Goal: Task Accomplishment & Management: Manage account settings

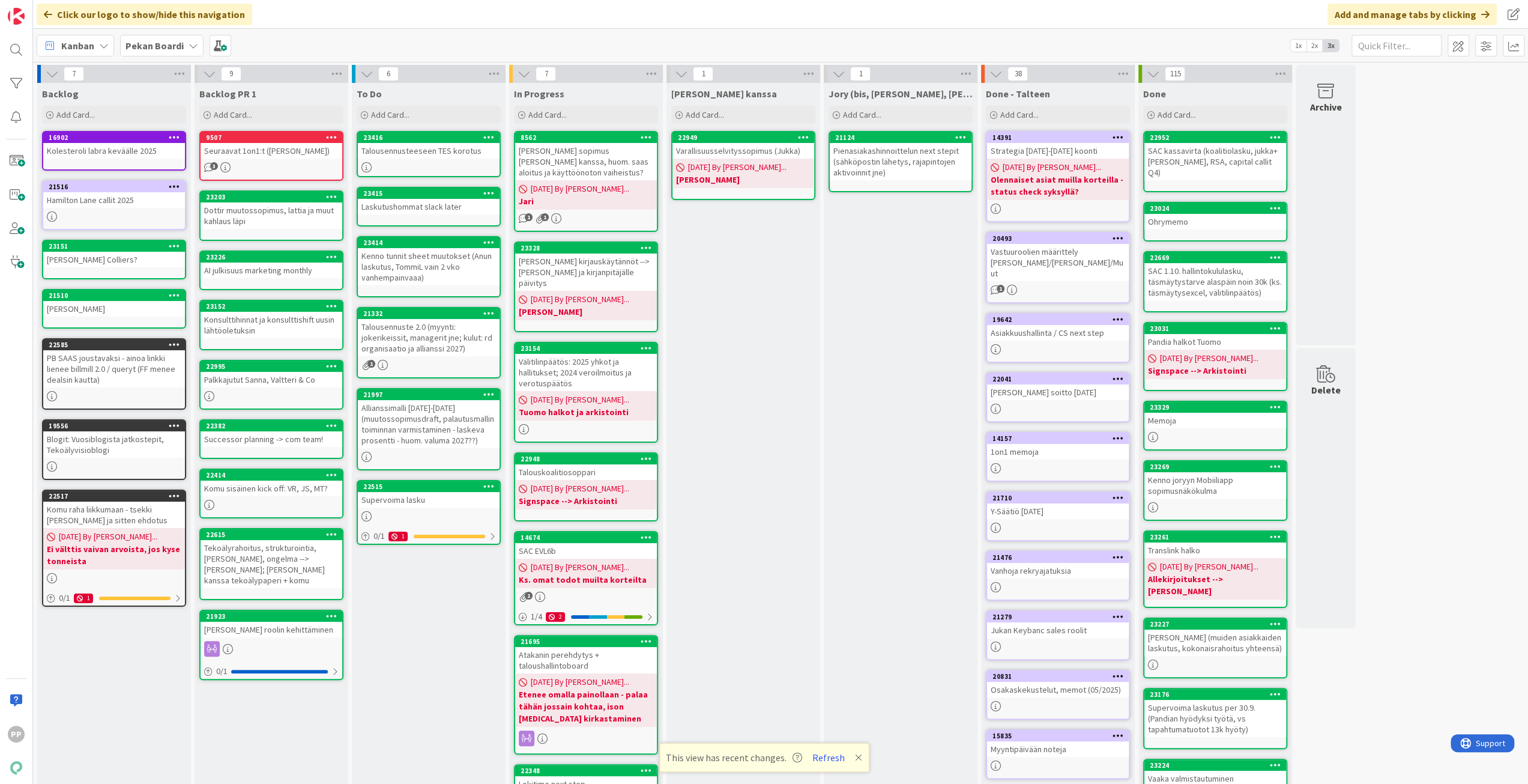
click at [163, 48] on b "Pekan Boardi" at bounding box center [154, 45] width 58 height 12
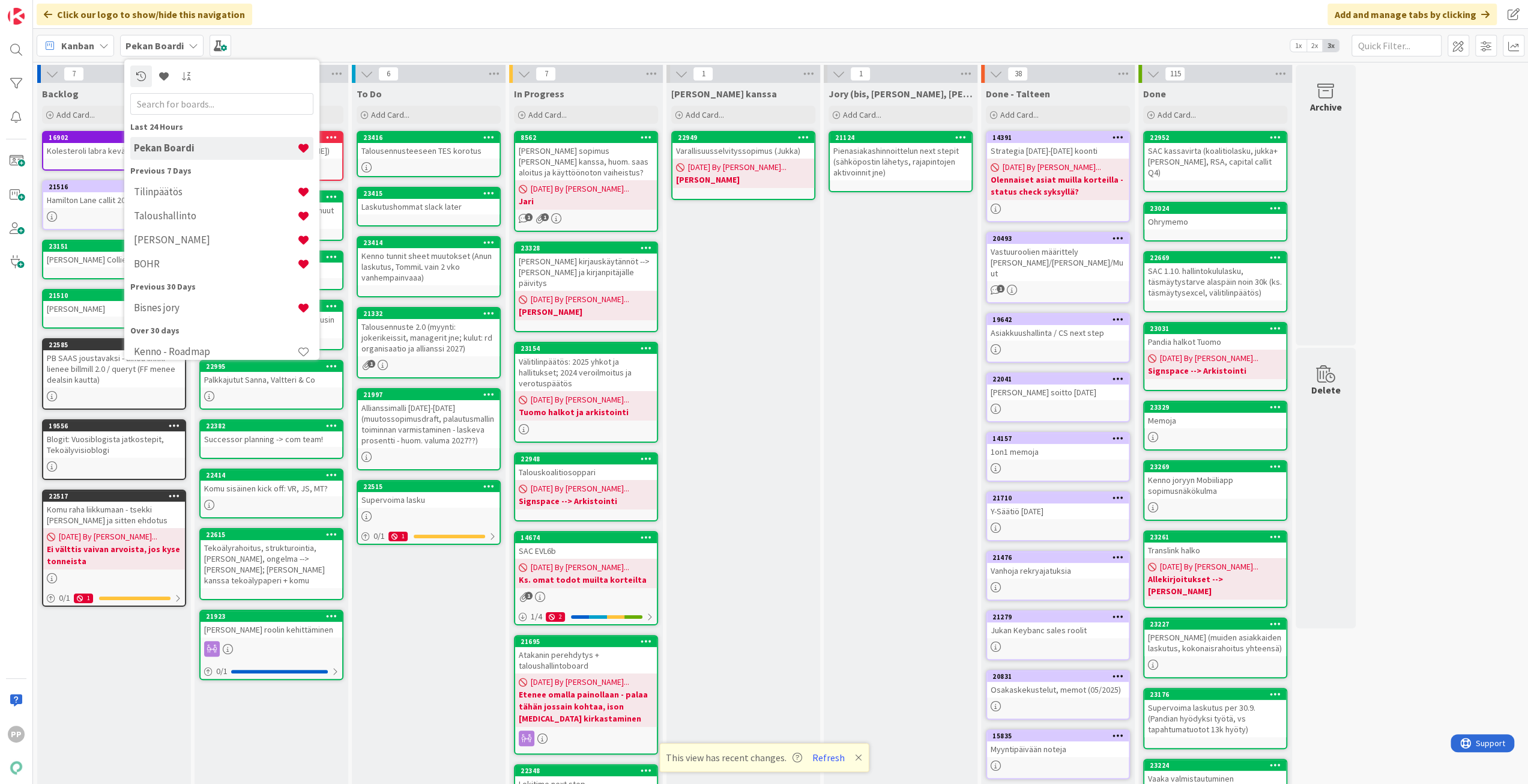
click at [918, 454] on div "Jory (bis, [PERSON_NAME], [PERSON_NAME]) Add Card... 21124 Pienasiakashinnoitte…" at bounding box center [901, 483] width 154 height 801
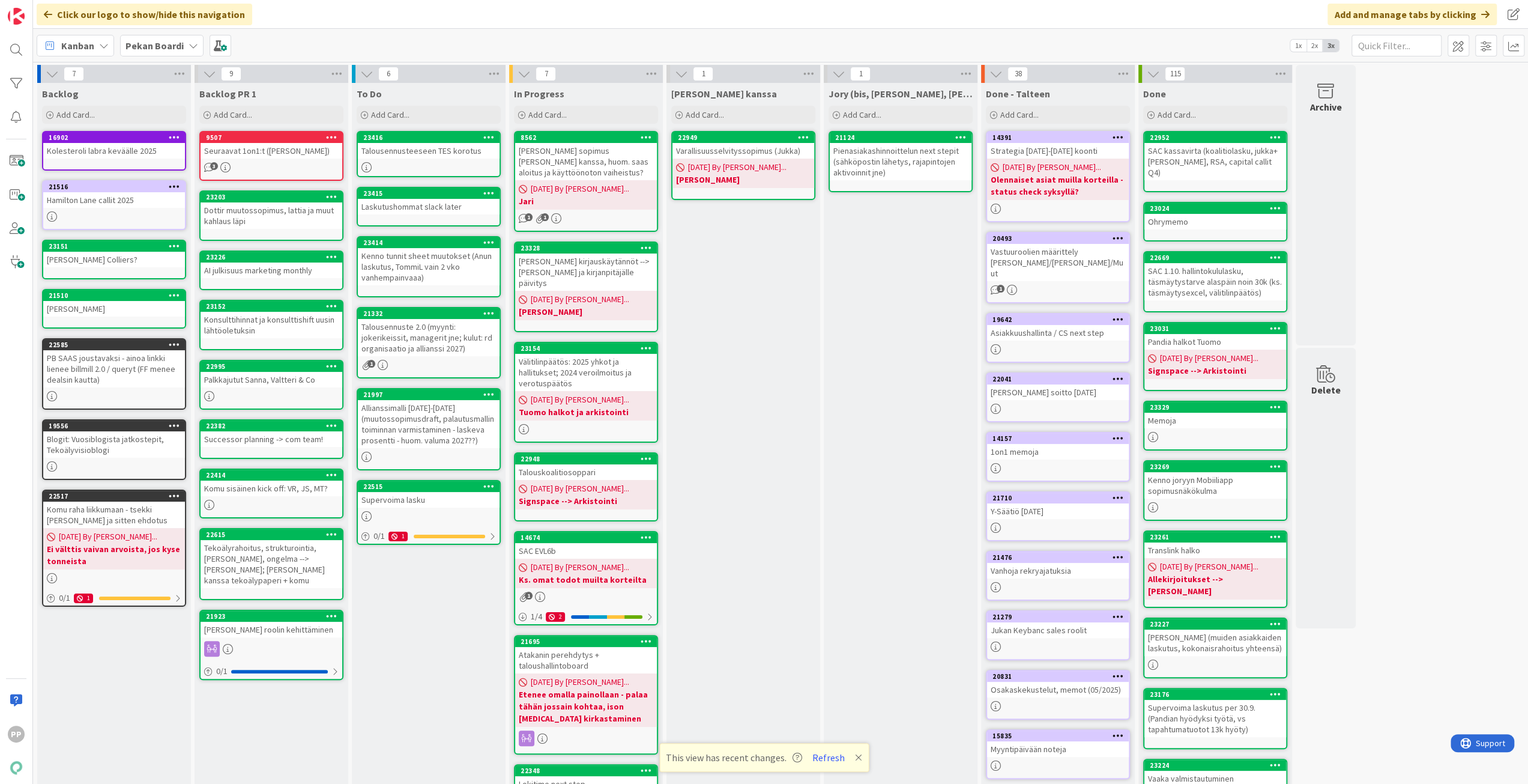
click at [918, 454] on div "Jory (bis, [PERSON_NAME], [PERSON_NAME]) Add Card... 21124 Pienasiakashinnoitte…" at bounding box center [901, 483] width 154 height 801
click at [170, 47] on b "Pekan Boardi" at bounding box center [154, 45] width 58 height 12
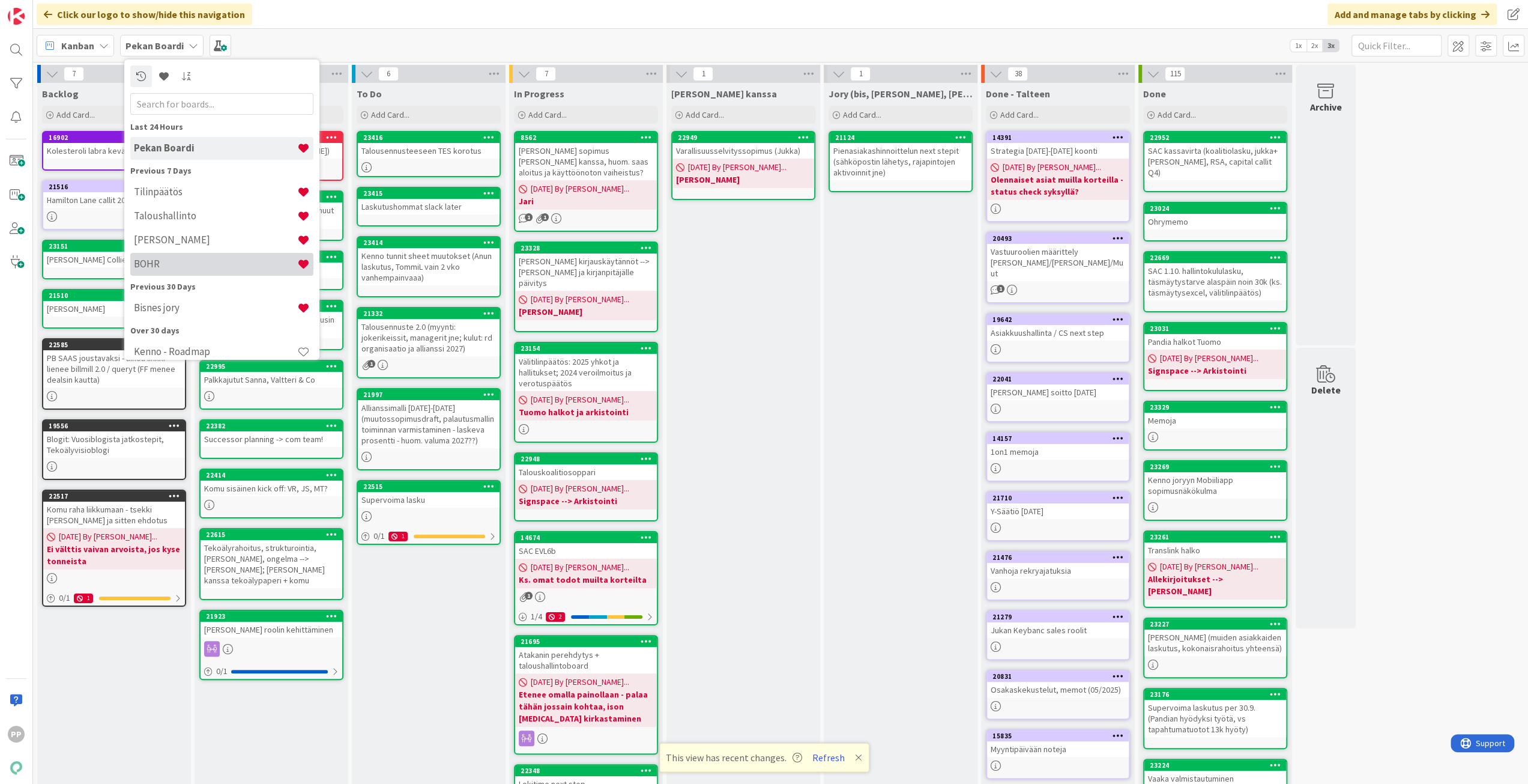
click at [179, 264] on h4 "BOHR" at bounding box center [215, 263] width 163 height 12
type textarea "x"
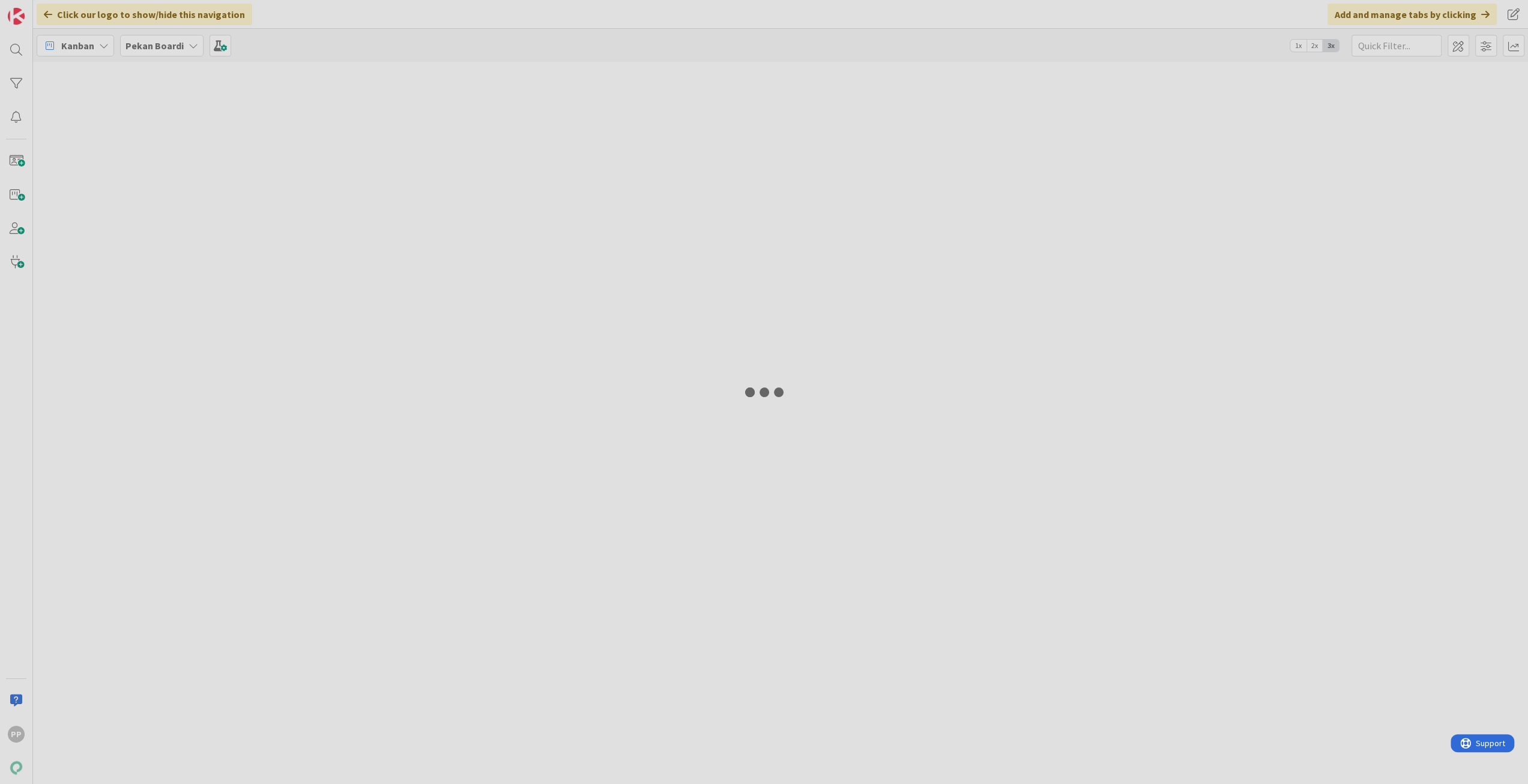
type input "helin"
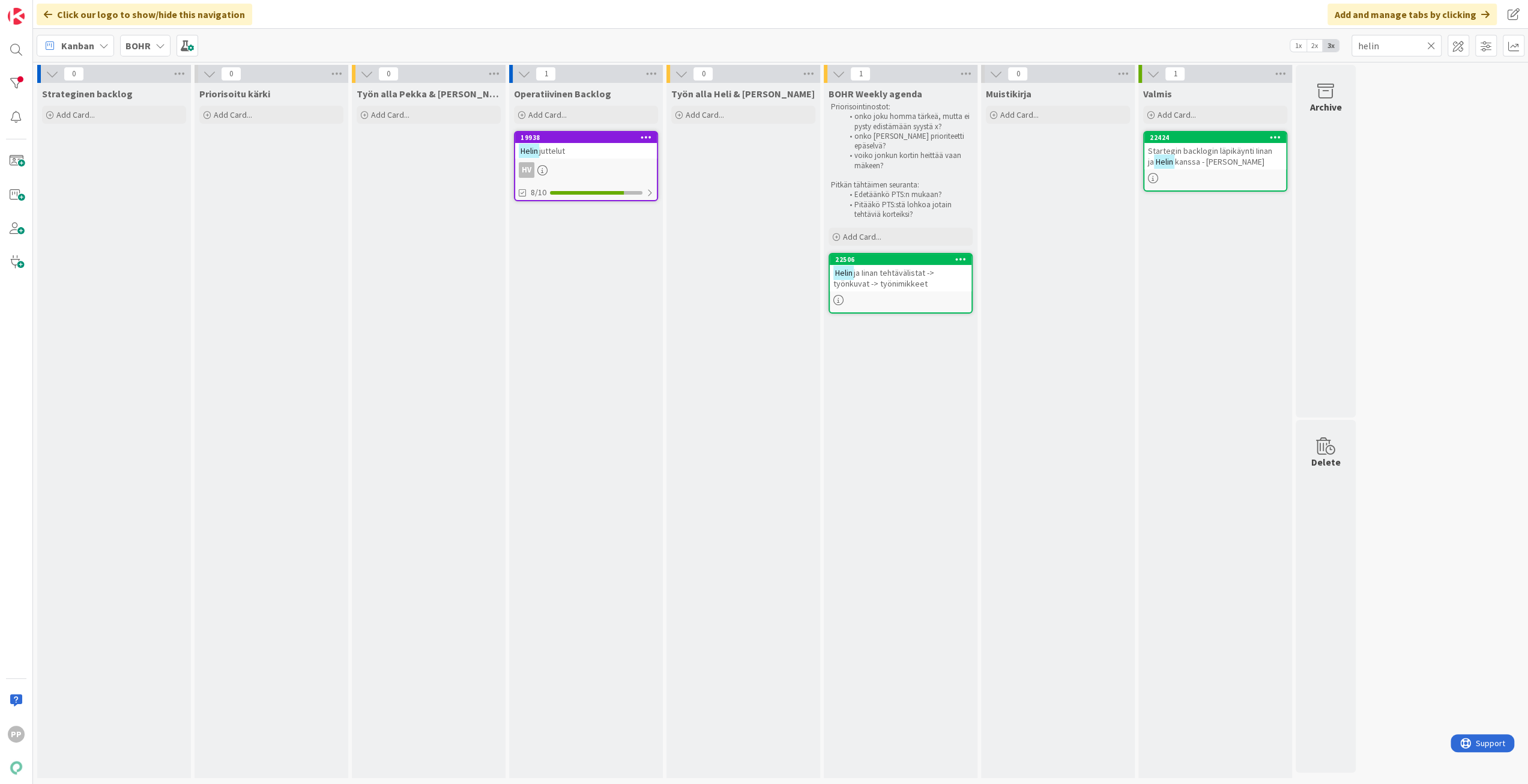
click at [1434, 41] on icon at bounding box center [1431, 46] width 8 height 11
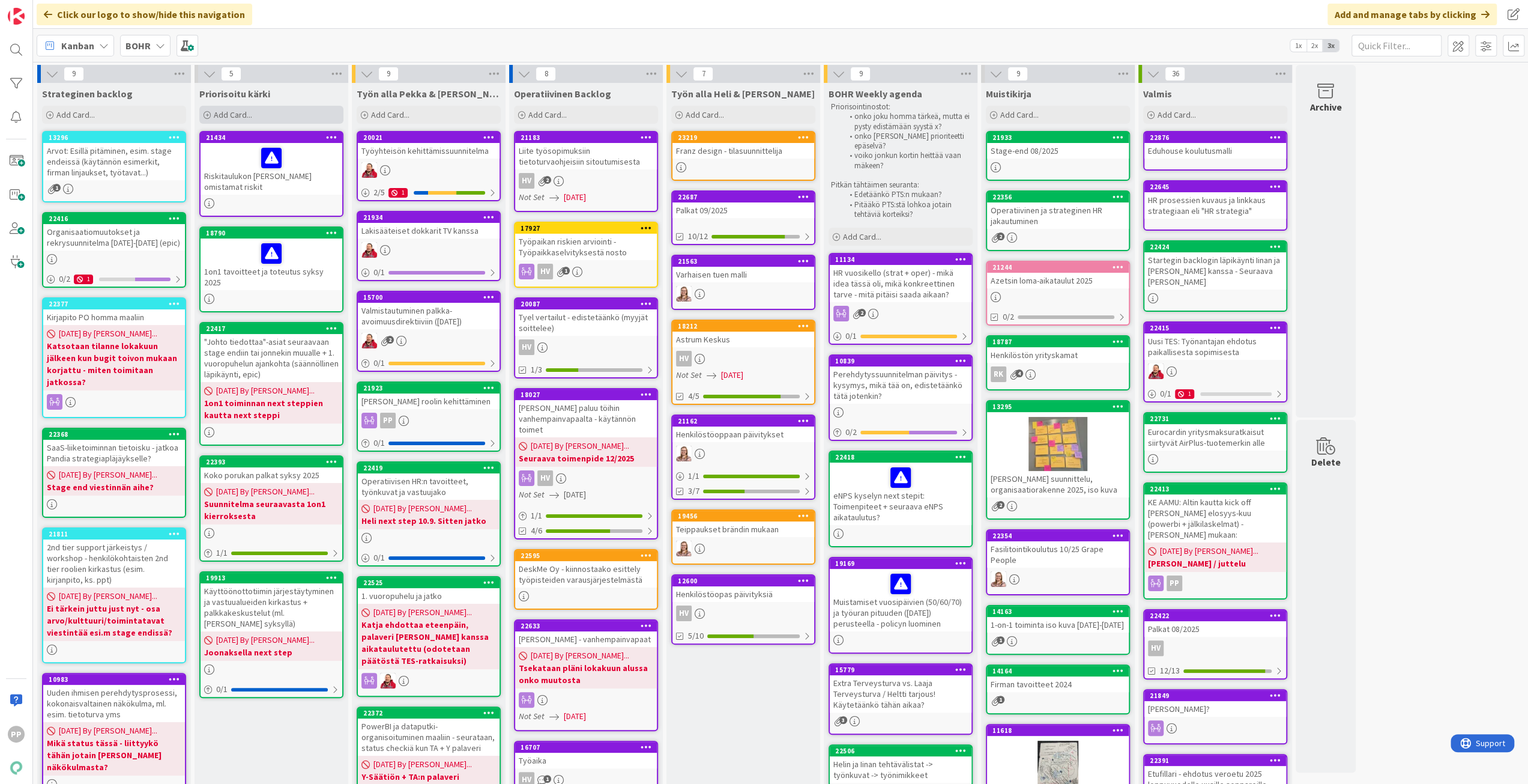
click at [298, 118] on div "Add Card..." at bounding box center [271, 114] width 144 height 18
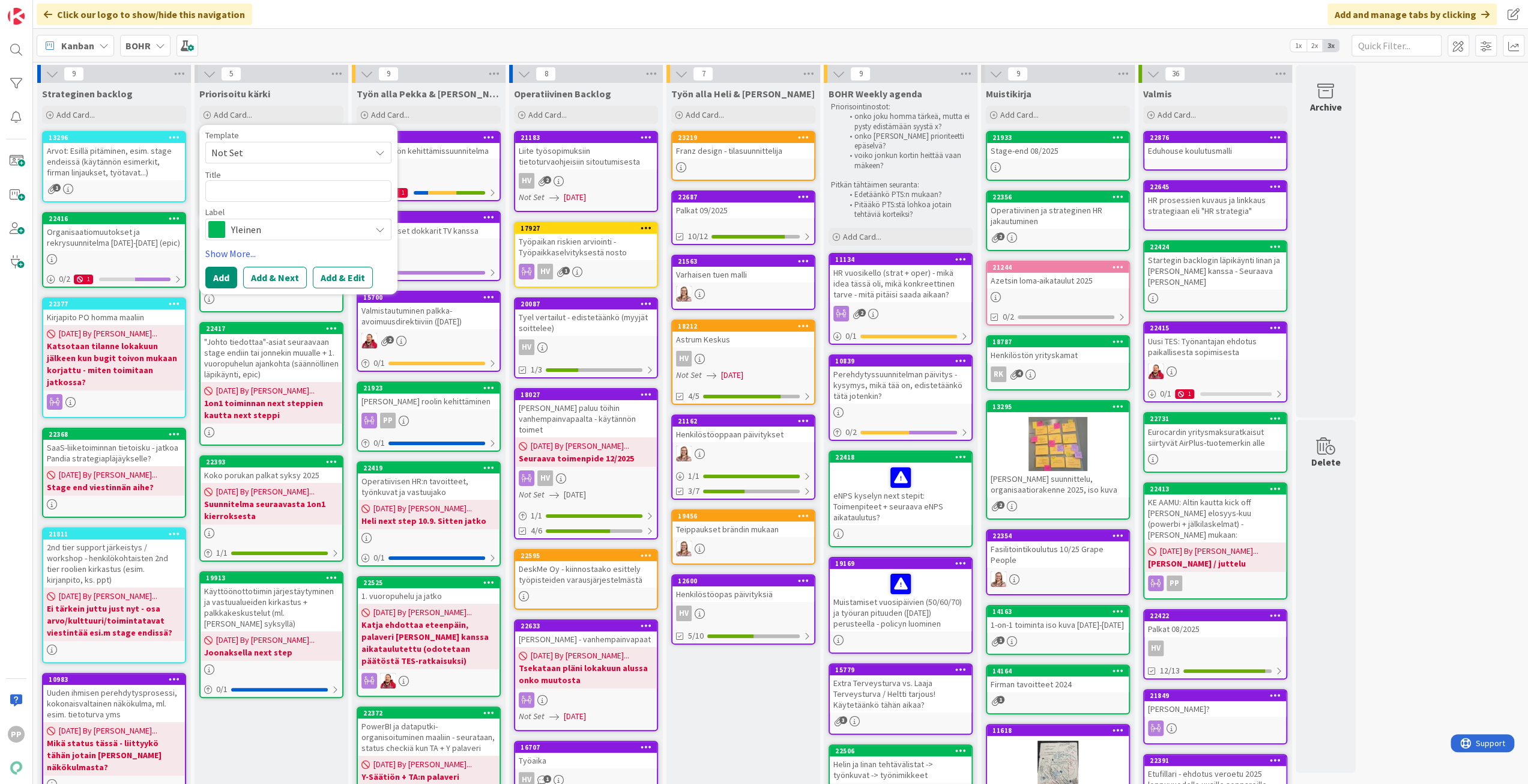
click at [283, 190] on textarea at bounding box center [299, 190] width 186 height 21
type textarea "x"
type textarea "R"
type textarea "x"
type textarea "Ri"
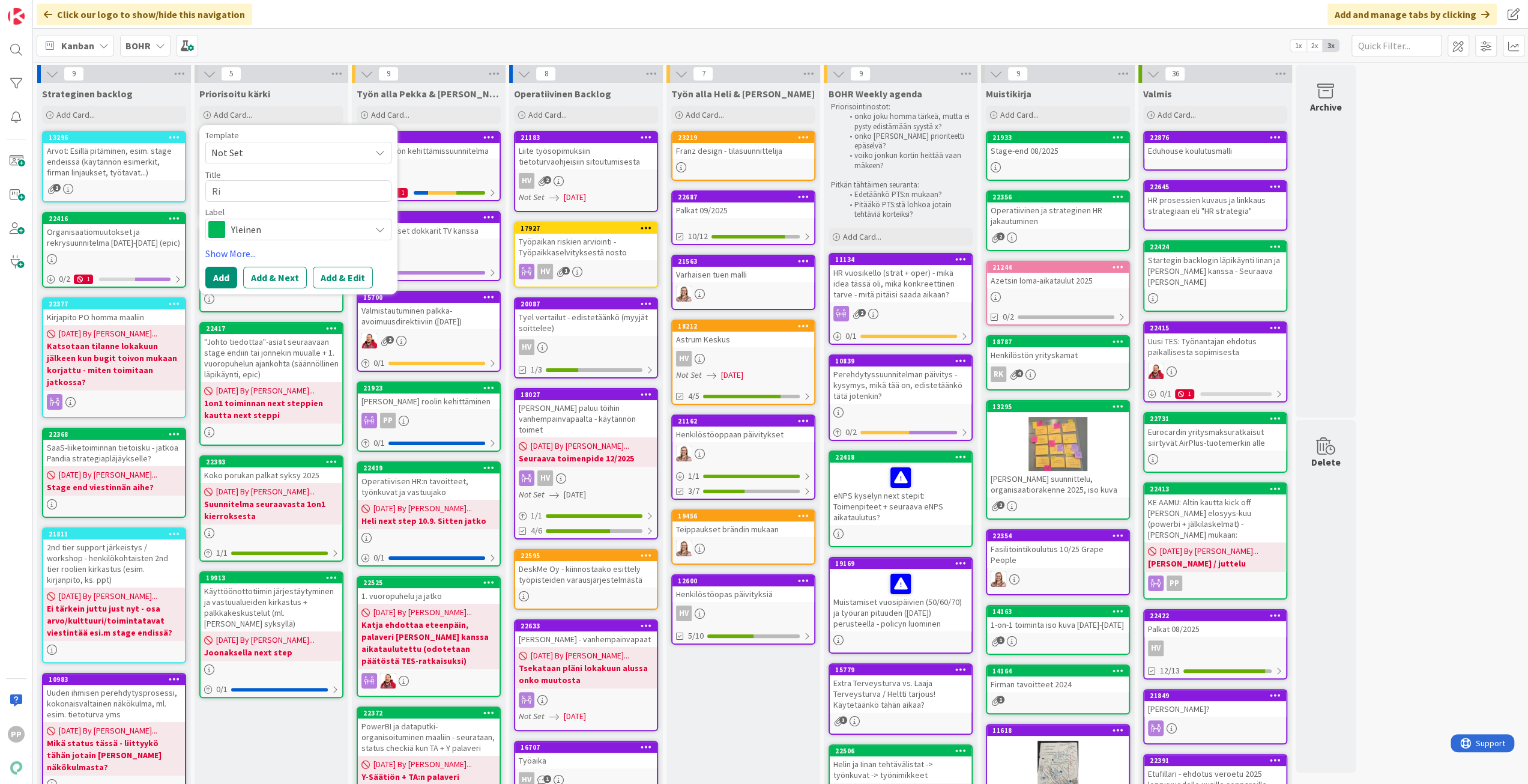
type textarea "x"
type textarea "Ris"
type textarea "x"
type textarea "Risk"
type textarea "x"
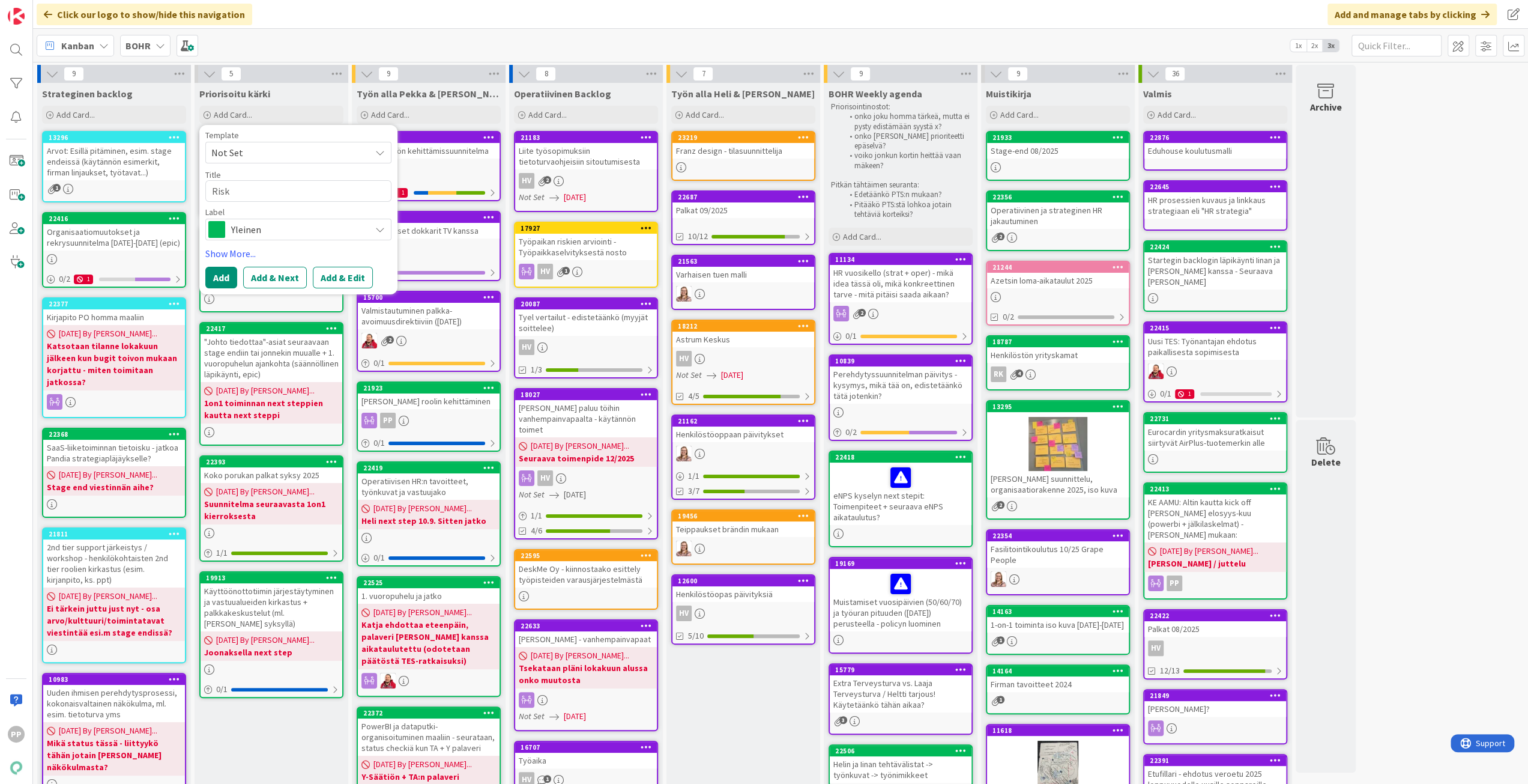
type textarea "Ris"
type textarea "x"
type textarea "Ri"
type textarea "x"
type textarea "Ris"
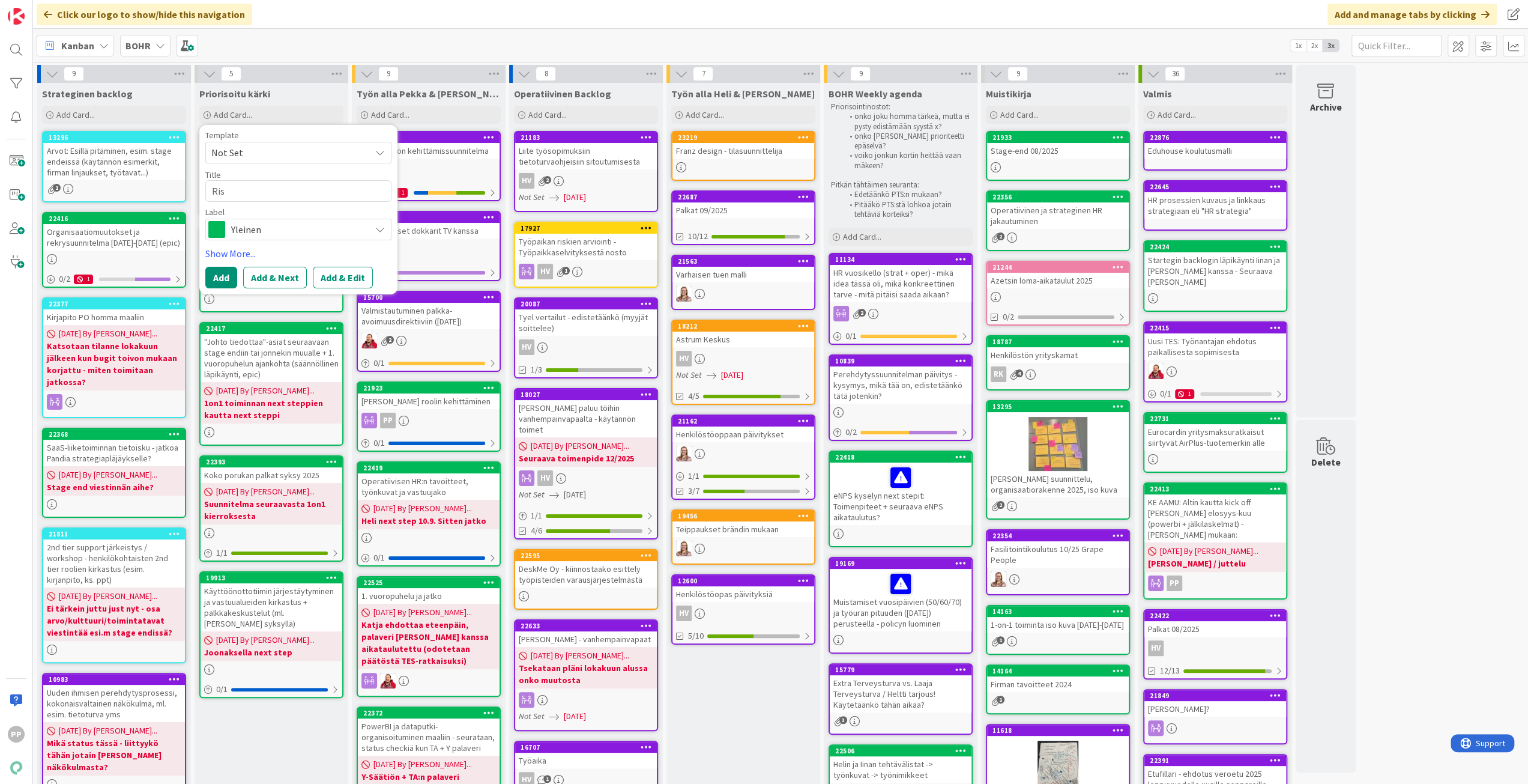
type textarea "x"
type textarea "Risk"
type textarea "x"
type textarea "Riske"
type textarea "x"
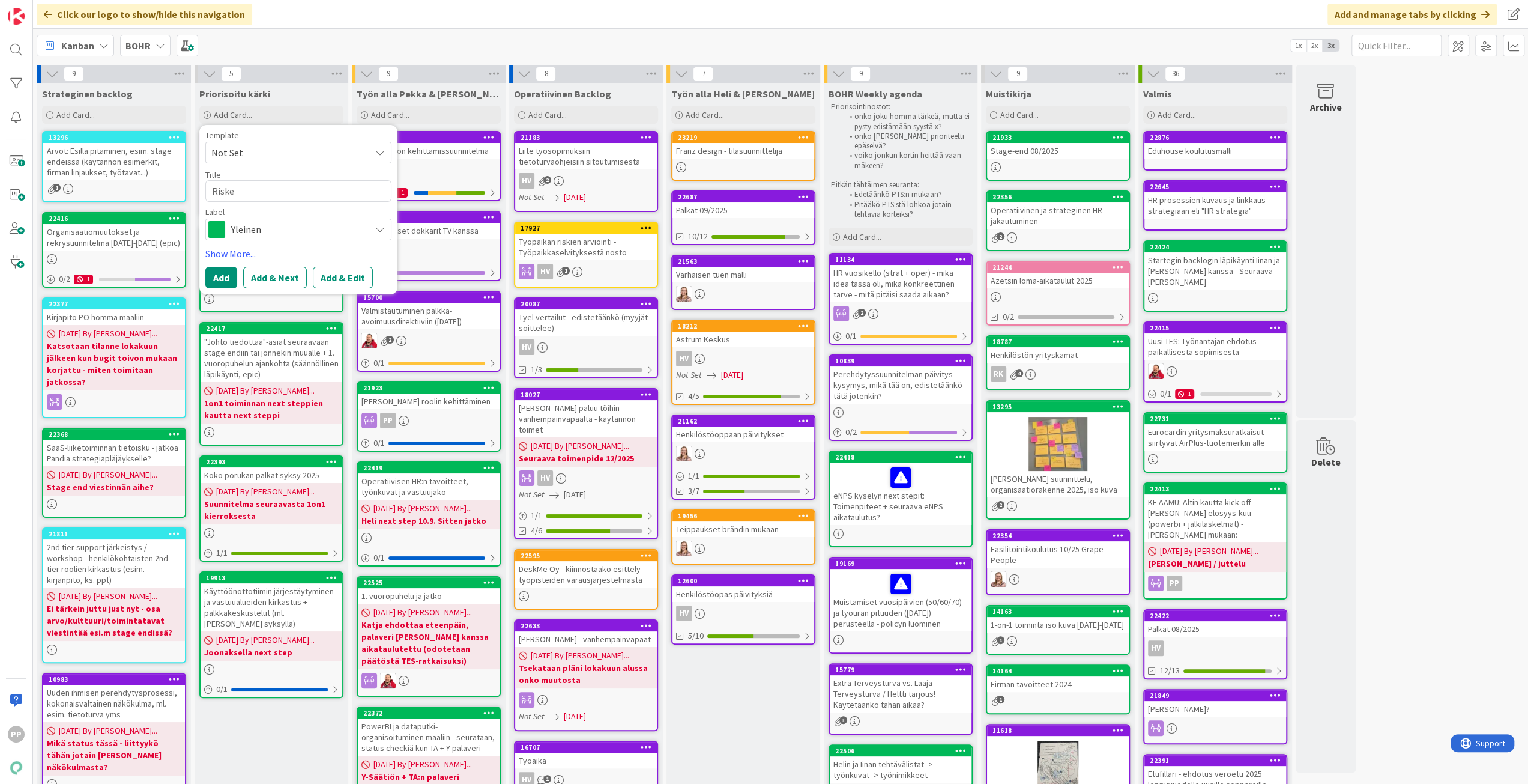
type textarea "Risk"
type textarea "x"
type textarea "Riski"
type textarea "x"
type textarea "Riski"
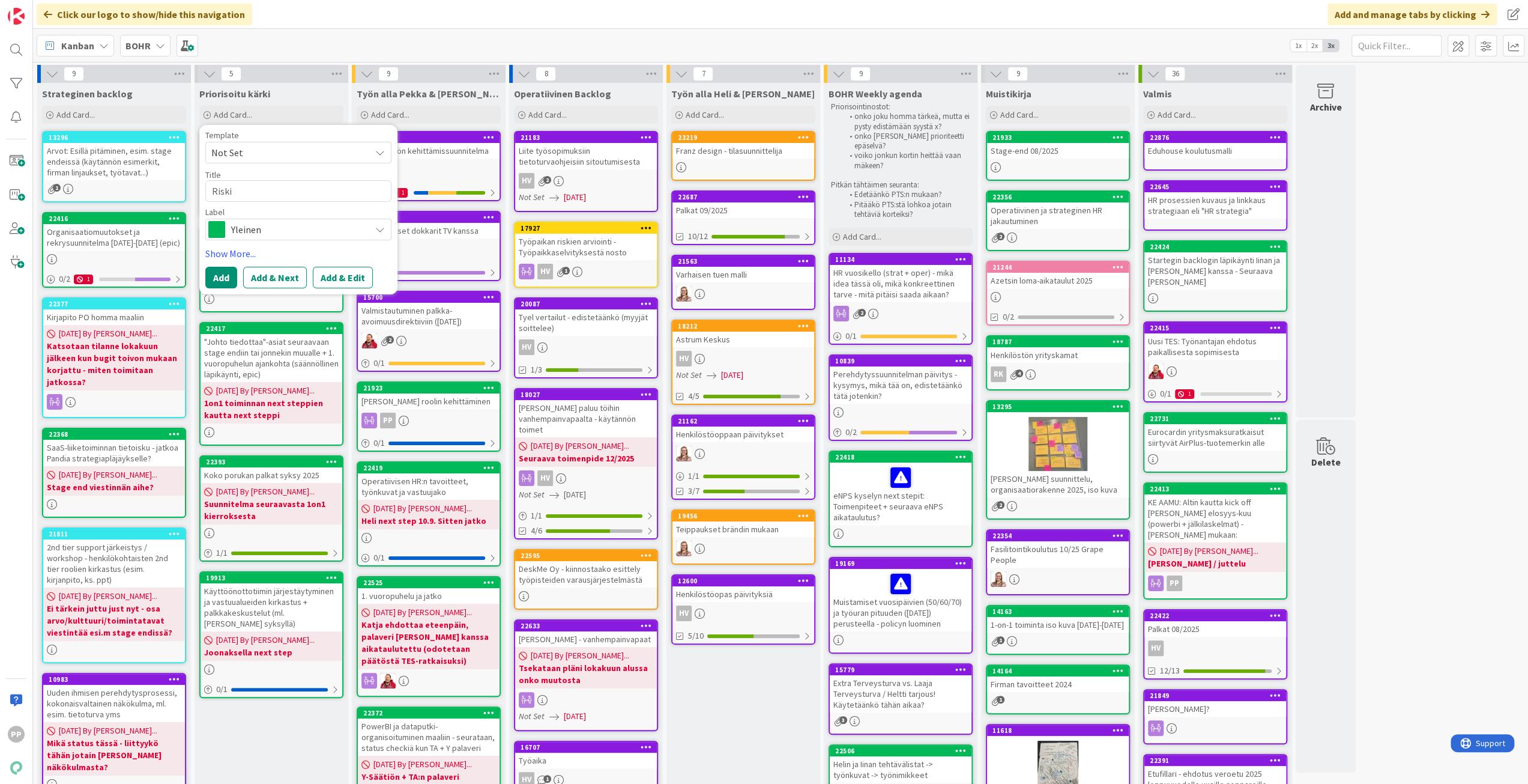
type textarea "x"
type textarea "Riski k"
type textarea "x"
type textarea "Riski kä"
type textarea "x"
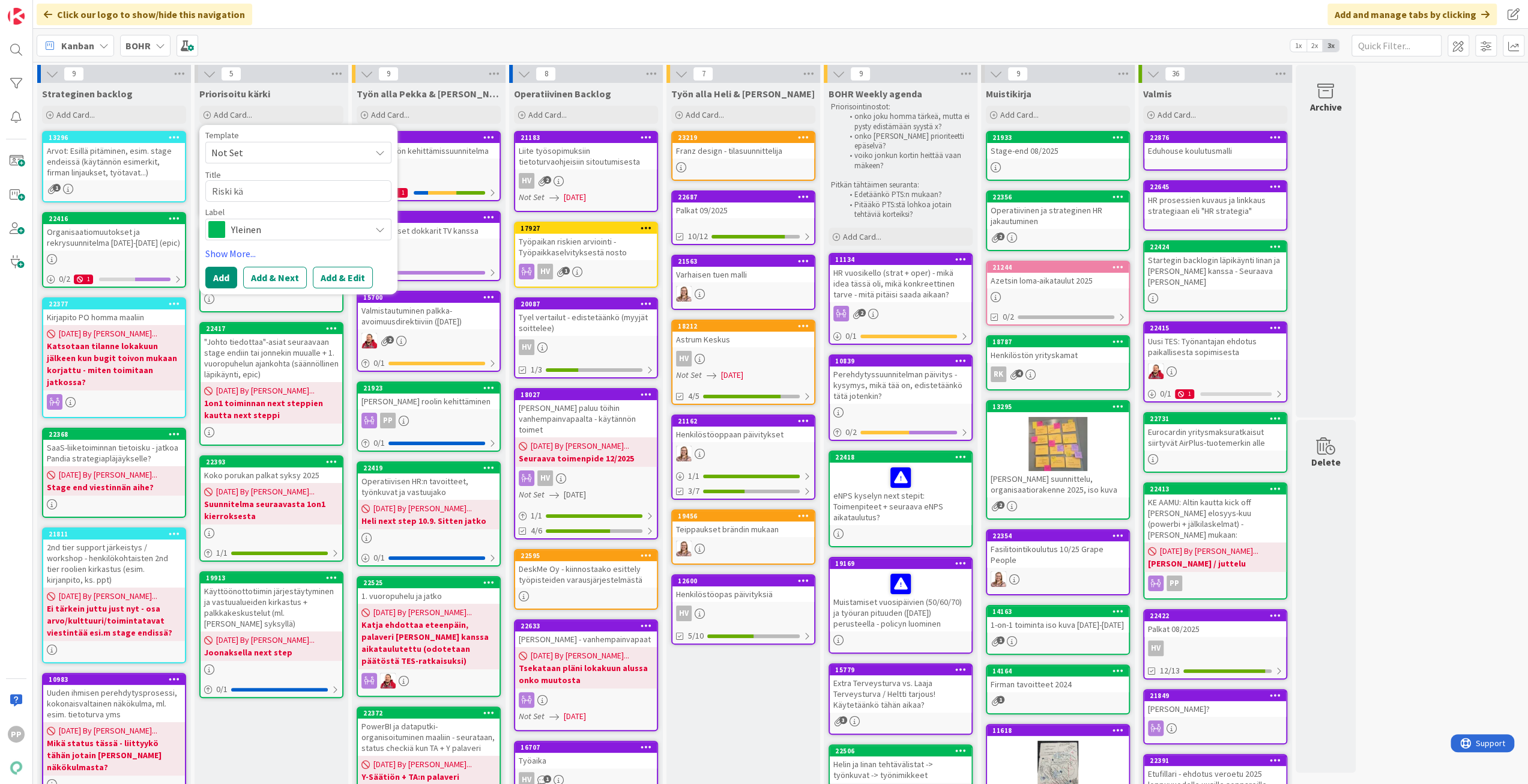
type textarea "Riski käs"
type textarea "x"
type textarea "Riski käsi"
type textarea "x"
type textarea "Riski käsit"
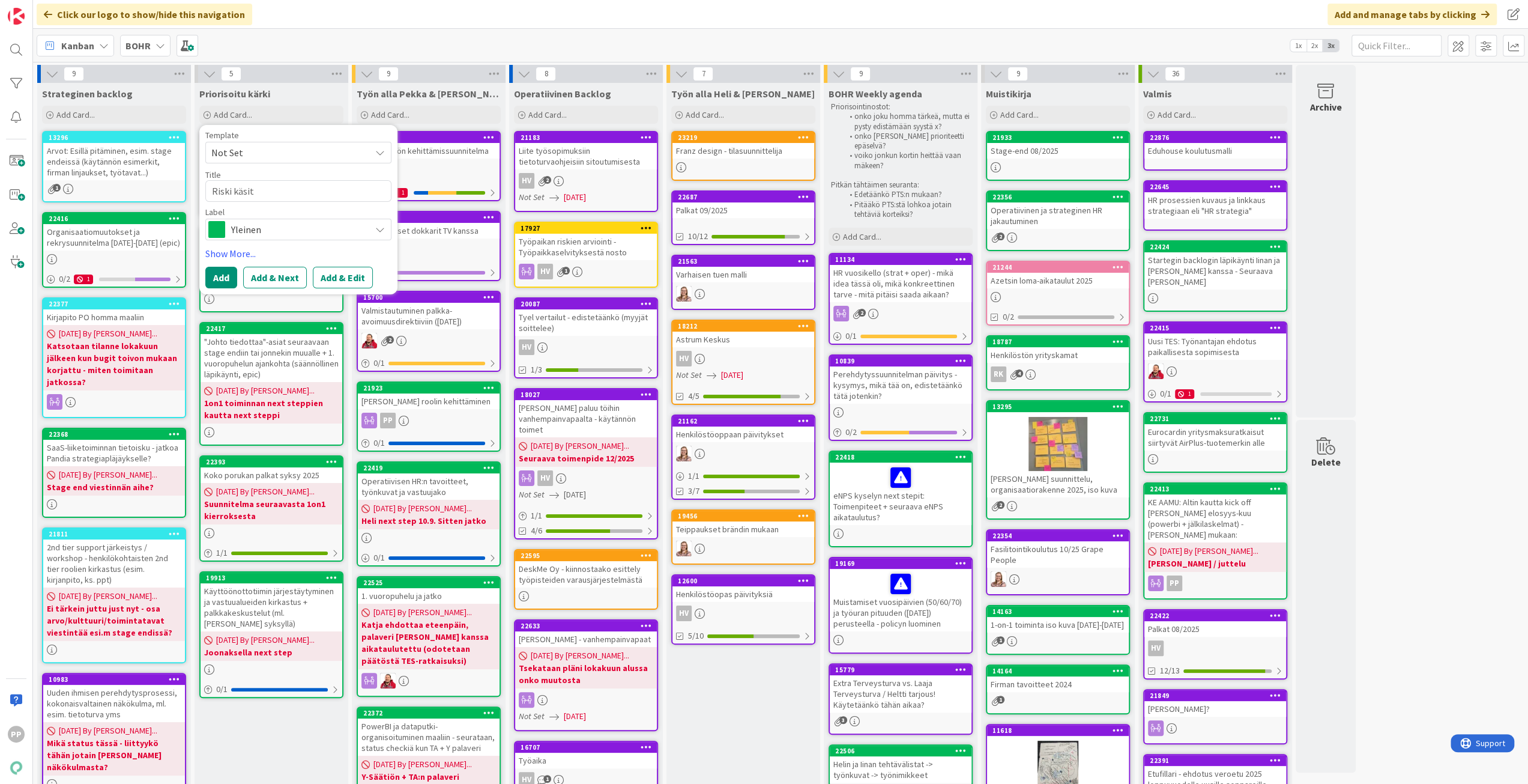
type textarea "x"
type textarea "Riski käsite"
type textarea "x"
type textarea "Riski käsitelt"
type textarea "x"
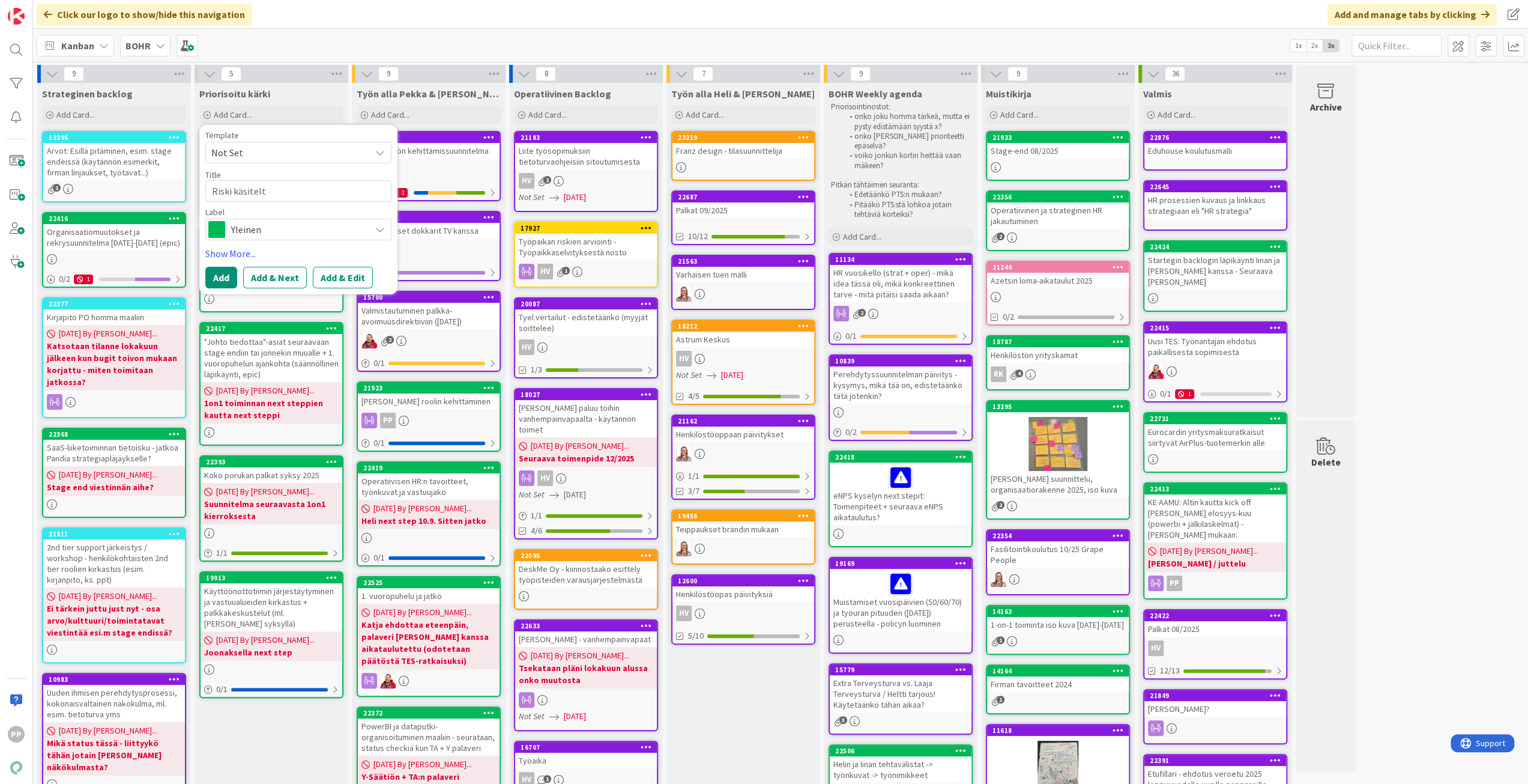
type textarea "Riski käsiteltä"
type textarea "x"
type textarea "Riski käsiteltäv"
type textarea "x"
type textarea "Riski käsiteltävä"
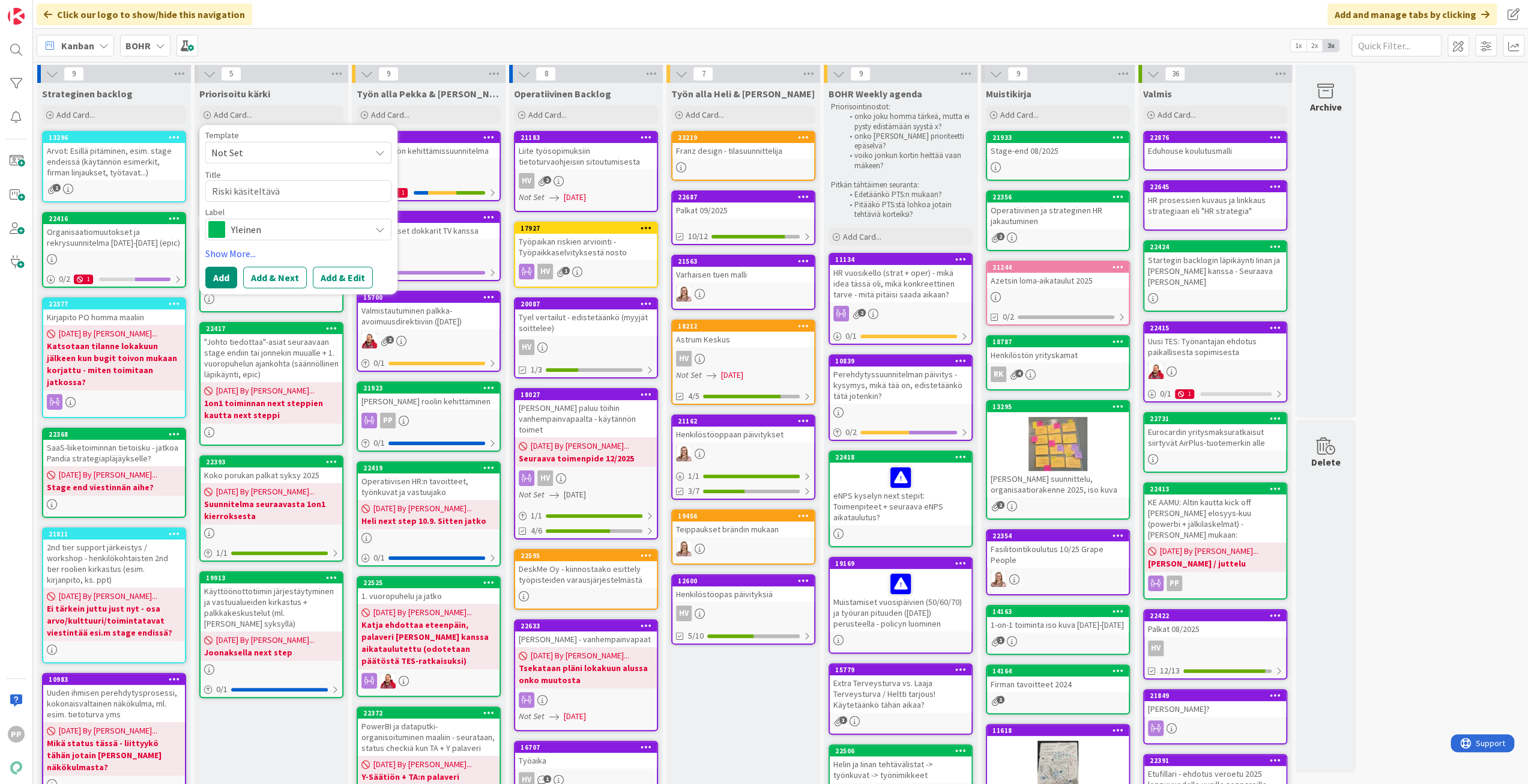
type textarea "x"
type textarea "Riski käsiteltäväk"
type textarea "x"
type textarea "Riski käsiteltäväks"
type textarea "x"
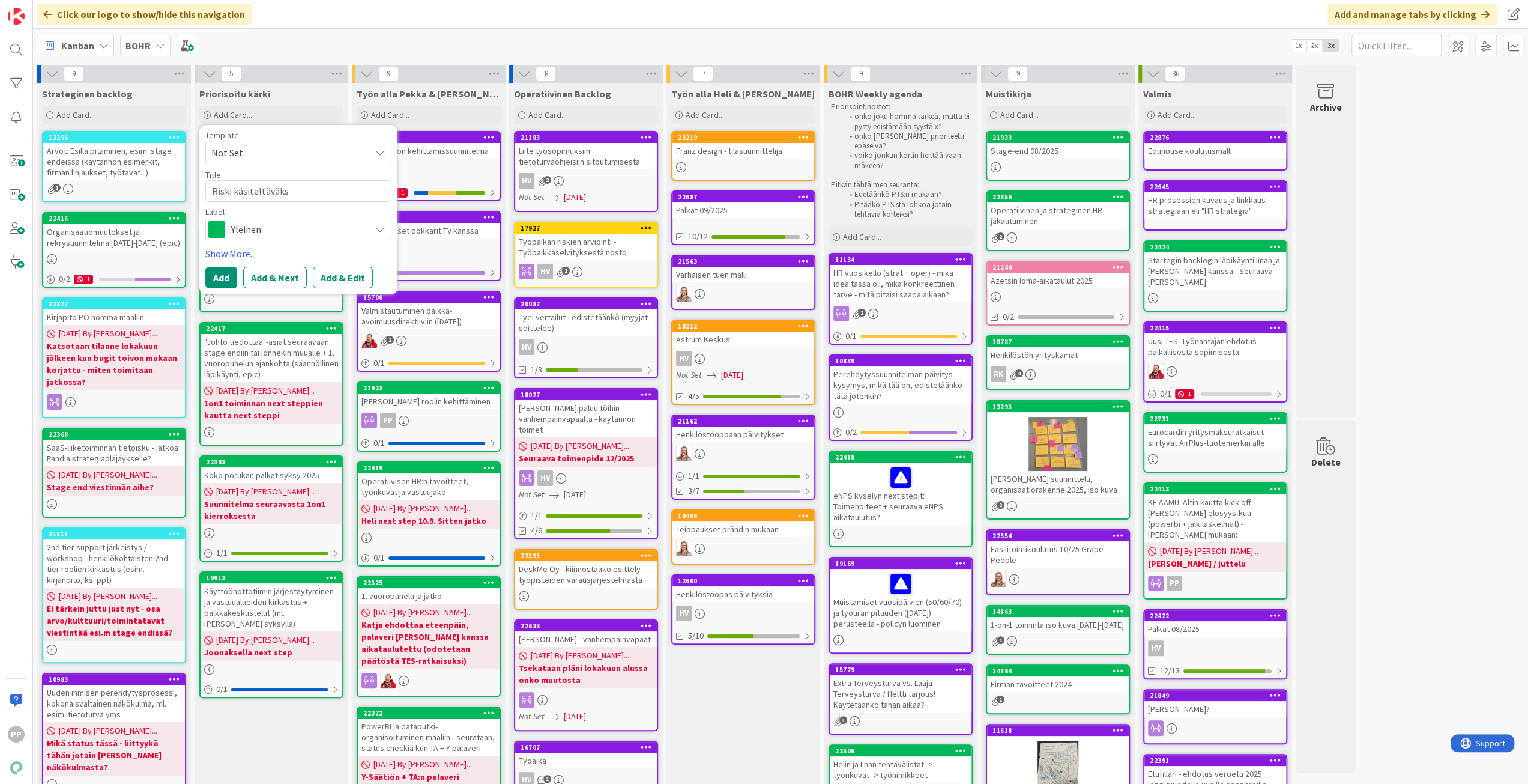
type textarea "Riski käsiteltäväksi"
type textarea "x"
type textarea "Riski käsiteltäväksi"
type textarea "x"
type textarea "Riski käsiteltäväksi BO"
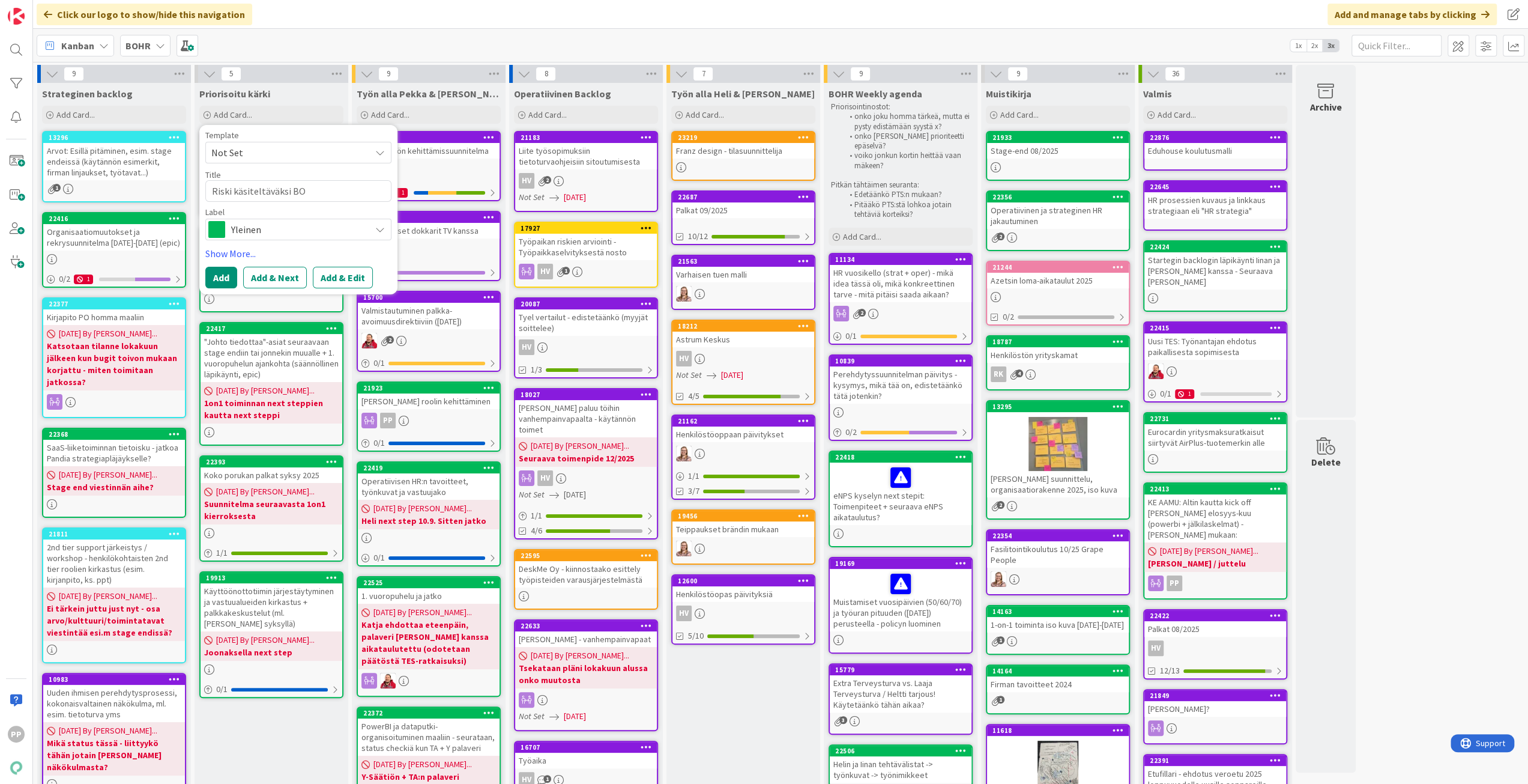
type textarea "x"
type textarea "Riski käsiteltäväksi [DEMOGRAPHIC_DATA]"
type textarea "x"
type textarea "Riski käsiteltäväksi [PERSON_NAME]"
type textarea "x"
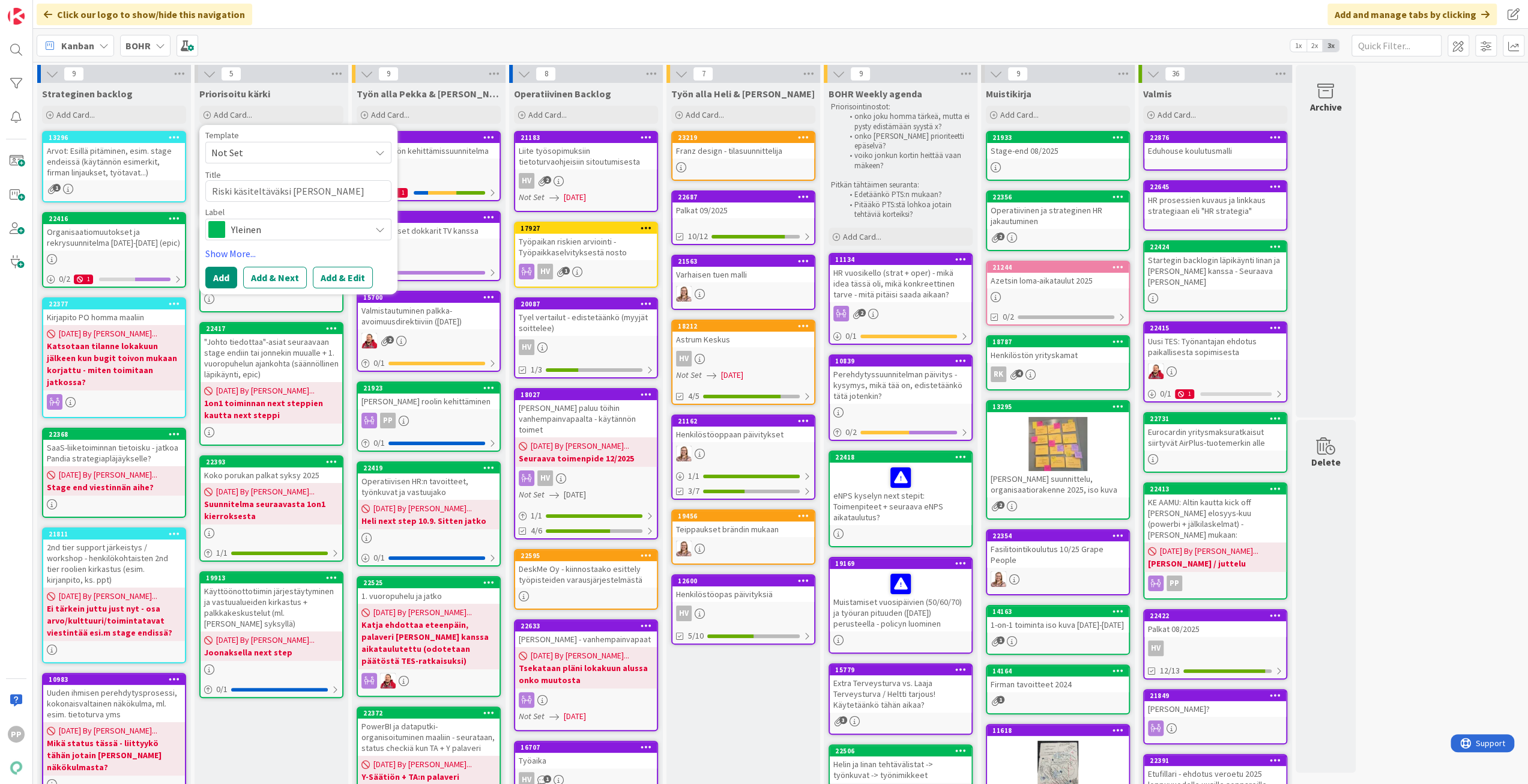
type textarea "Riski käsiteltäväksi BOHRi"
type textarea "x"
type textarea "Riski käsiteltäväksi BOHRis"
type textarea "x"
type textarea "Riski käsiteltäväksi BOHRiss"
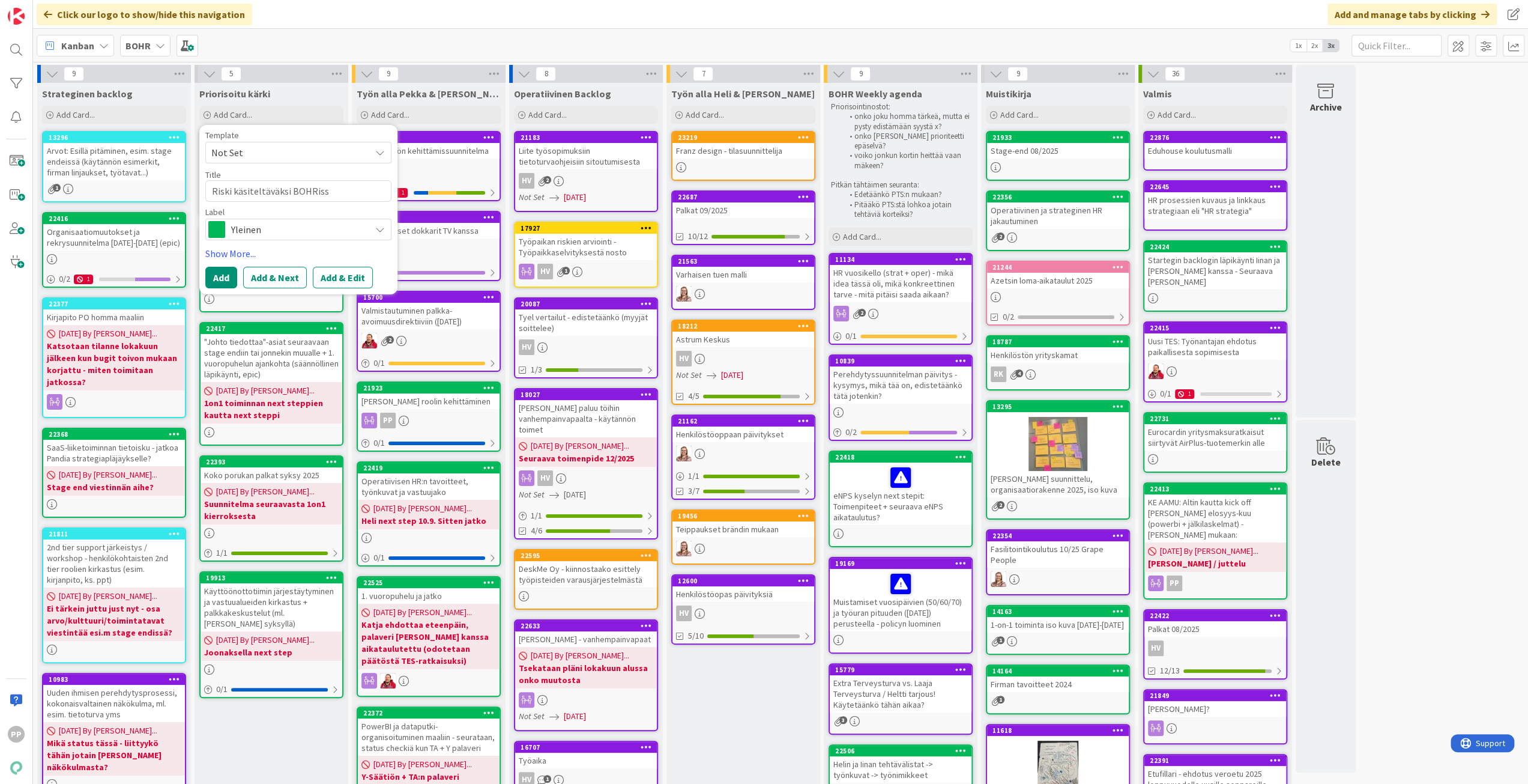
type textarea "x"
type textarea "Riski käsiteltäväksi BOHRissa"
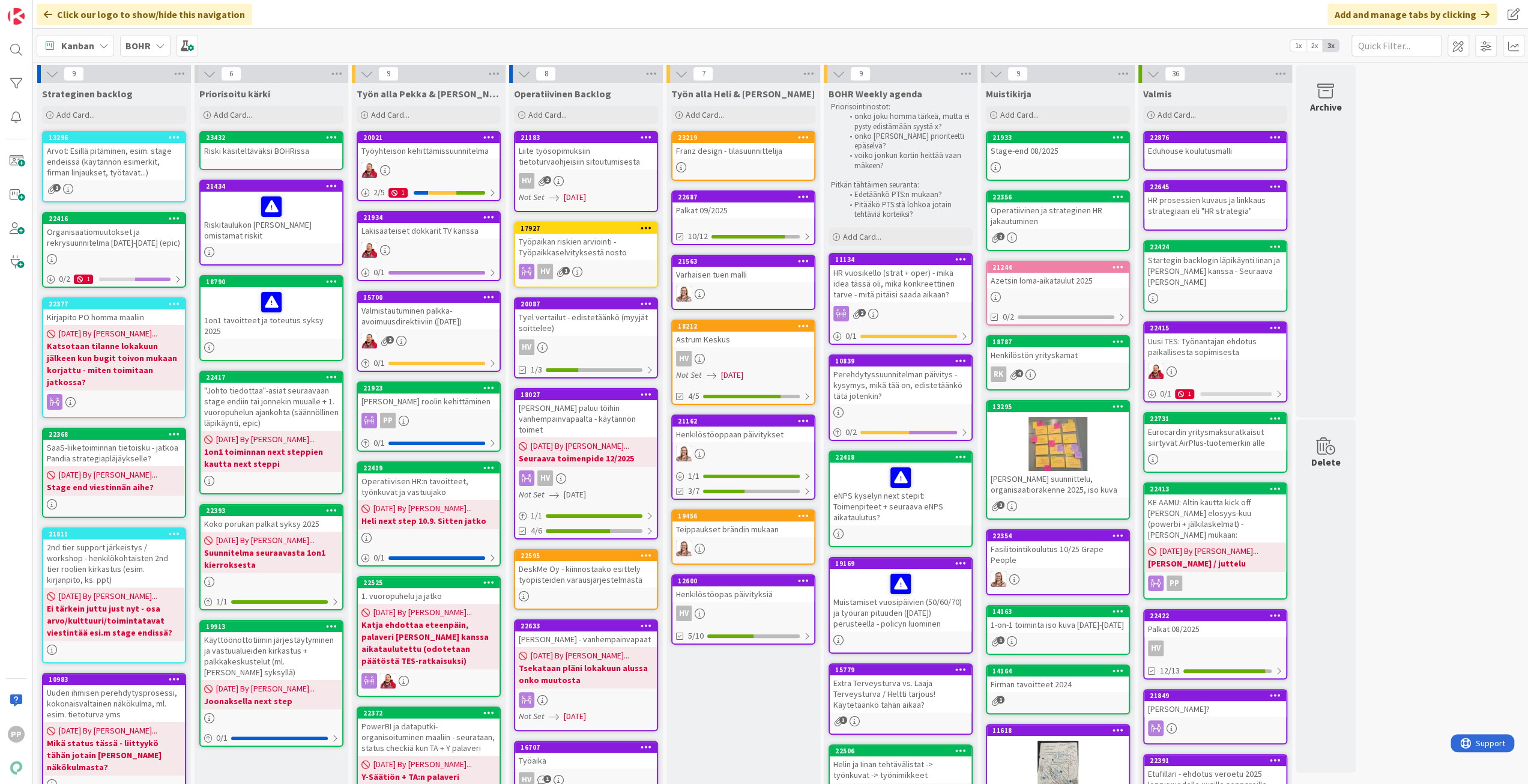
click at [255, 153] on div "Riski käsiteltäväksi BOHRissa" at bounding box center [272, 150] width 142 height 16
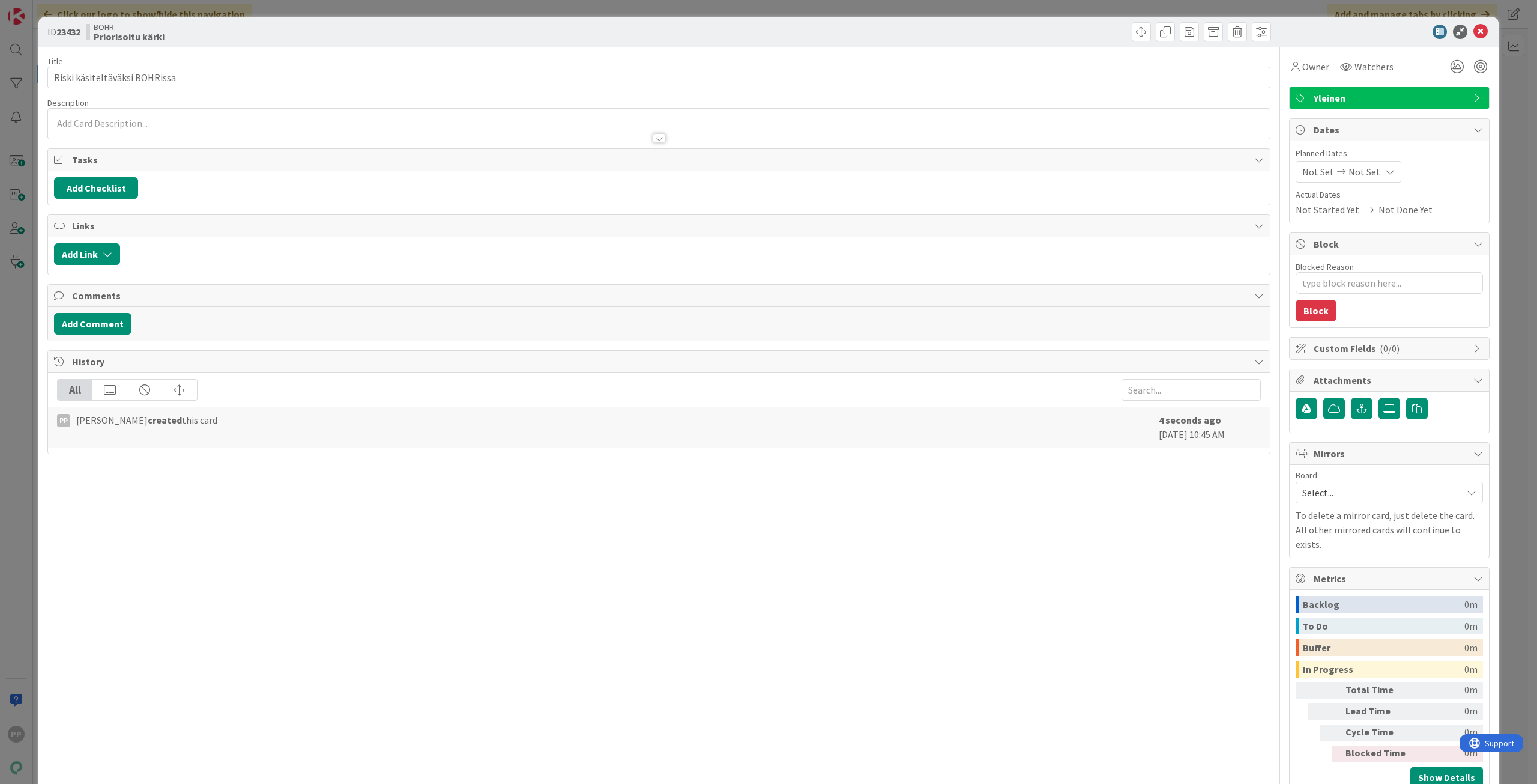
click at [118, 134] on div at bounding box center [659, 132] width 1222 height 12
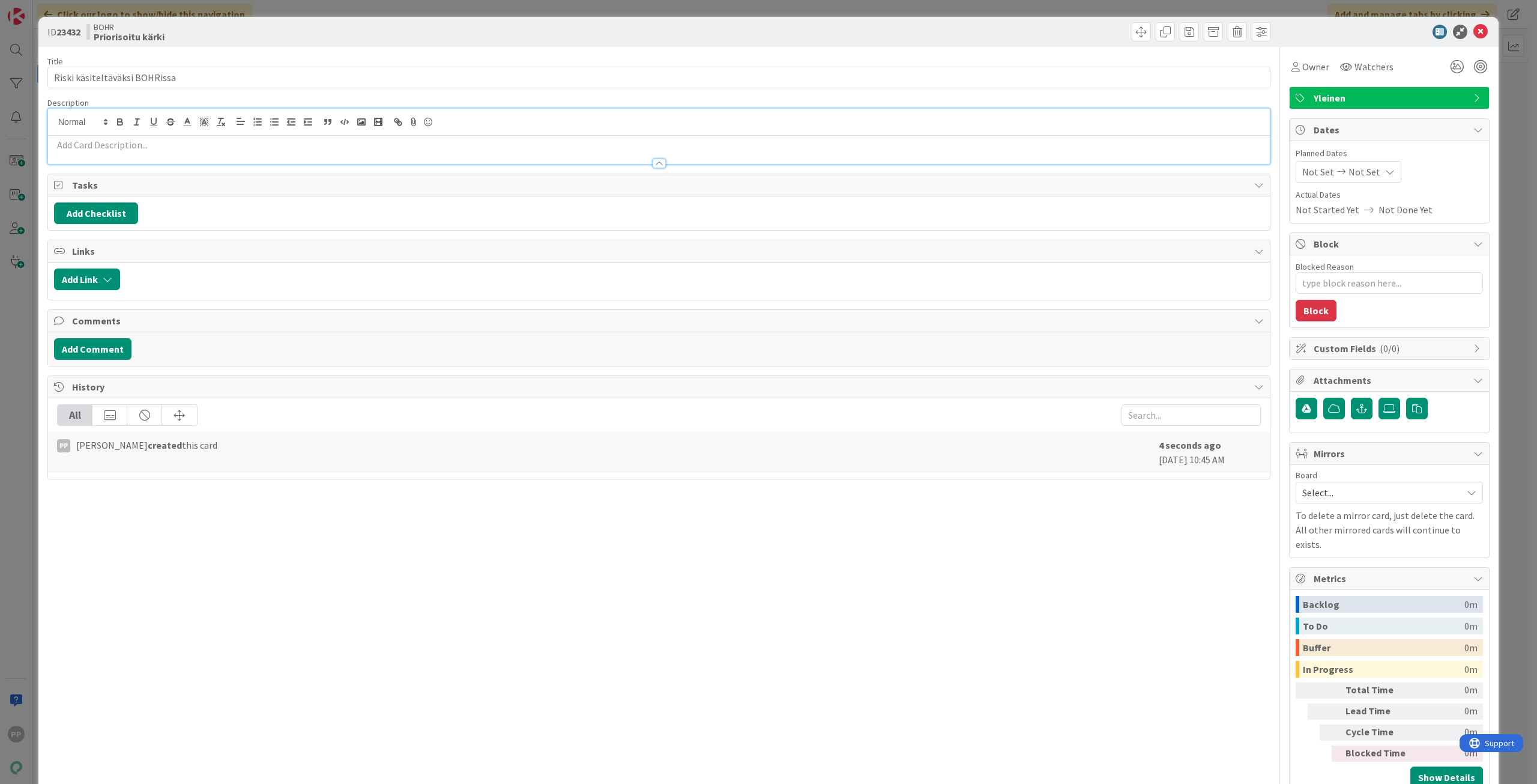
click at [84, 145] on p at bounding box center [659, 145] width 1210 height 14
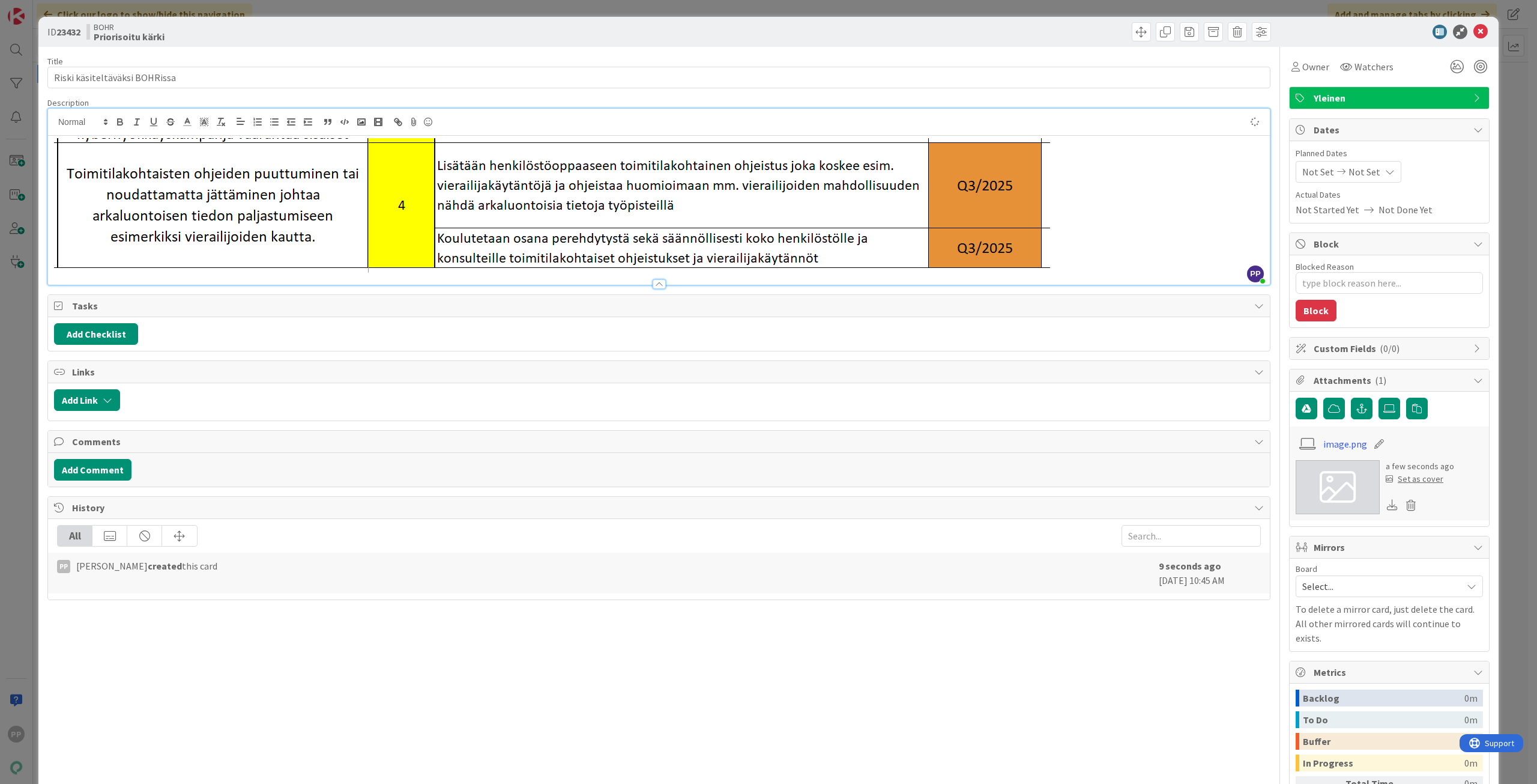
type textarea "x"
click at [370, 54] on div "Title 29 / 128 Riski käsiteltäväksi BOHRissa Description PP [PERSON_NAME] just …" at bounding box center [659, 468] width 1223 height 841
click at [370, 12] on div "ID 23432 BOHR Priorisoitu kärki Title 29 / 128 Riski käsiteltäväksi BOHRissa De…" at bounding box center [768, 392] width 1537 height 784
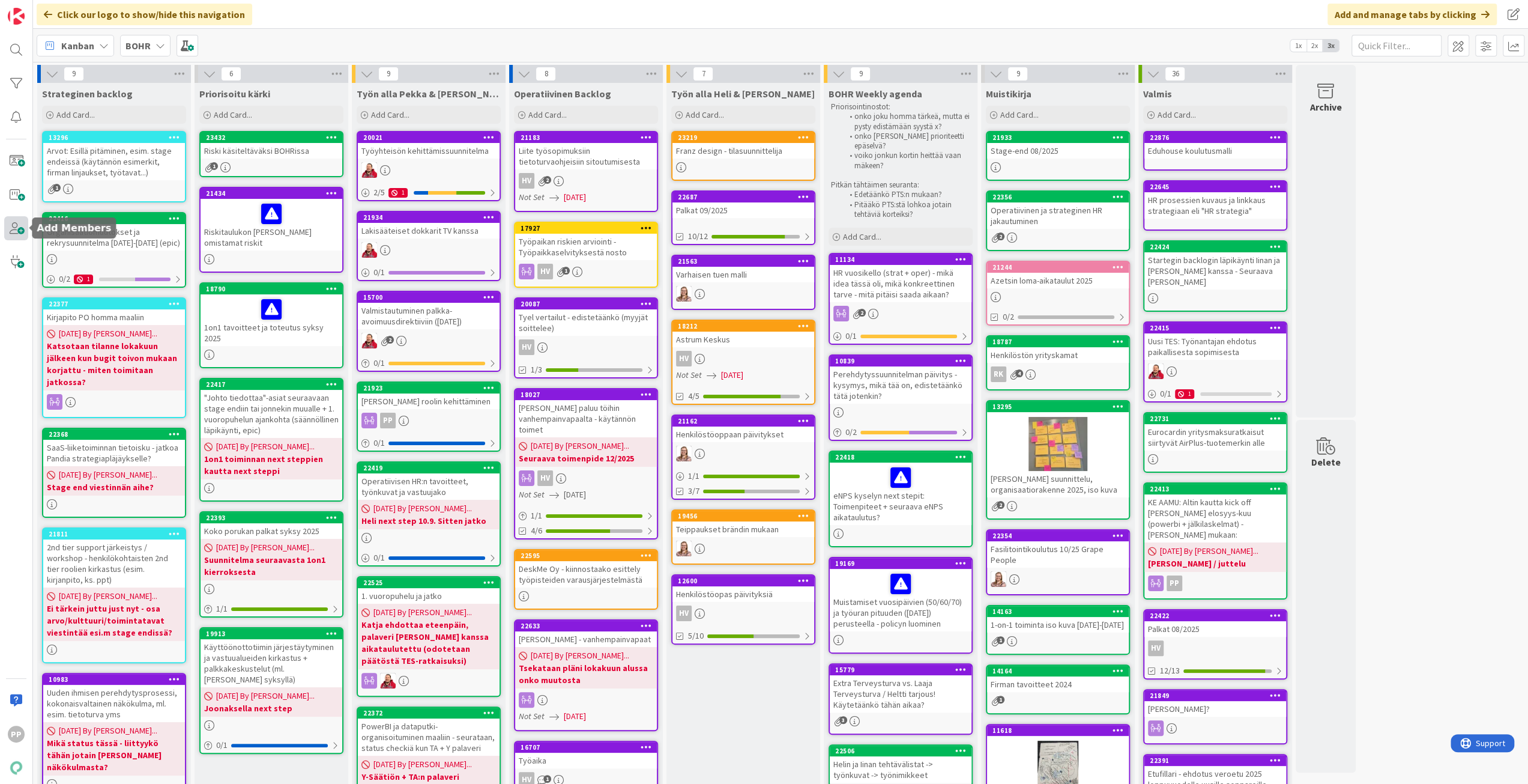
click at [17, 224] on span at bounding box center [16, 228] width 24 height 24
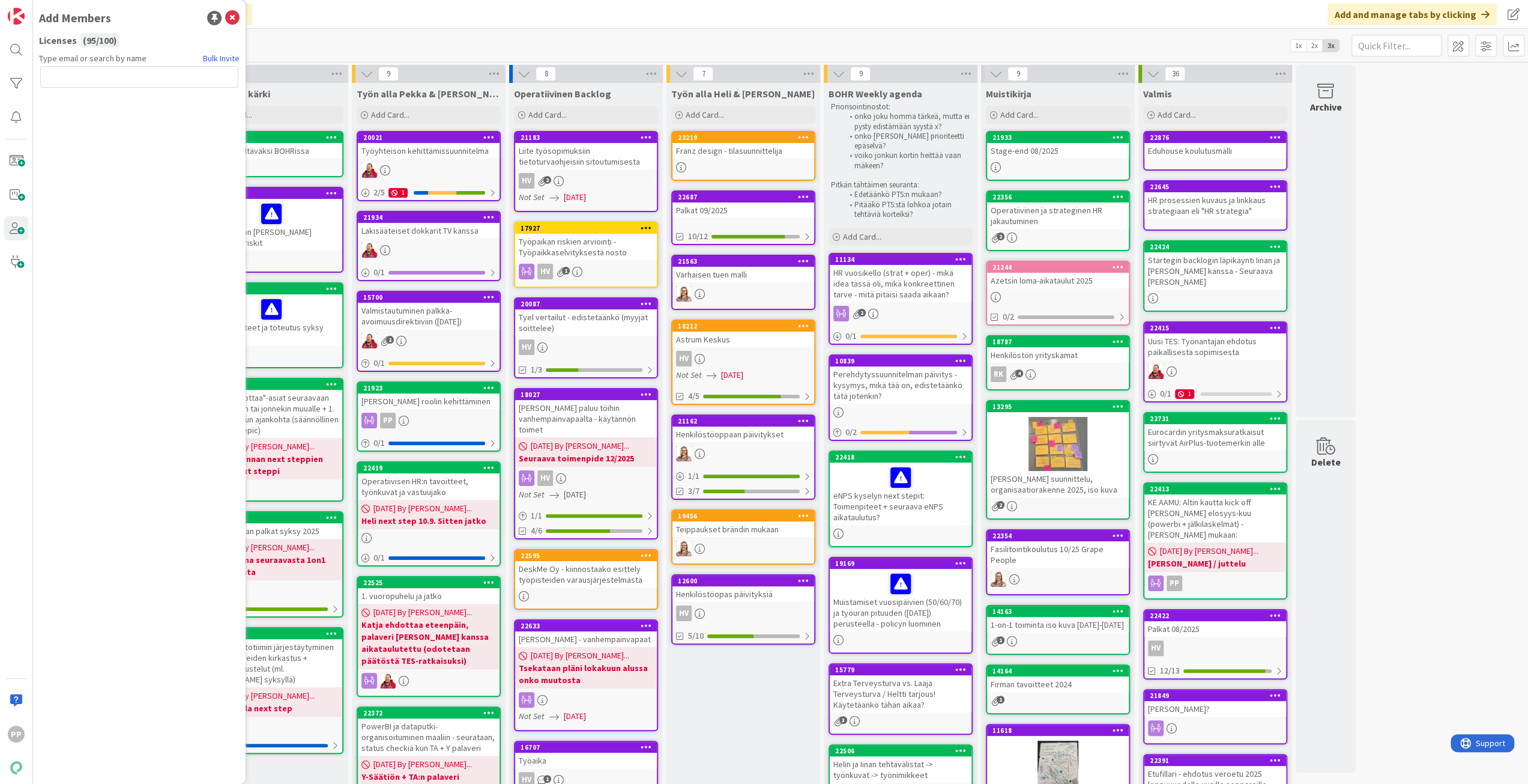
click at [180, 79] on input "text" at bounding box center [139, 77] width 198 height 21
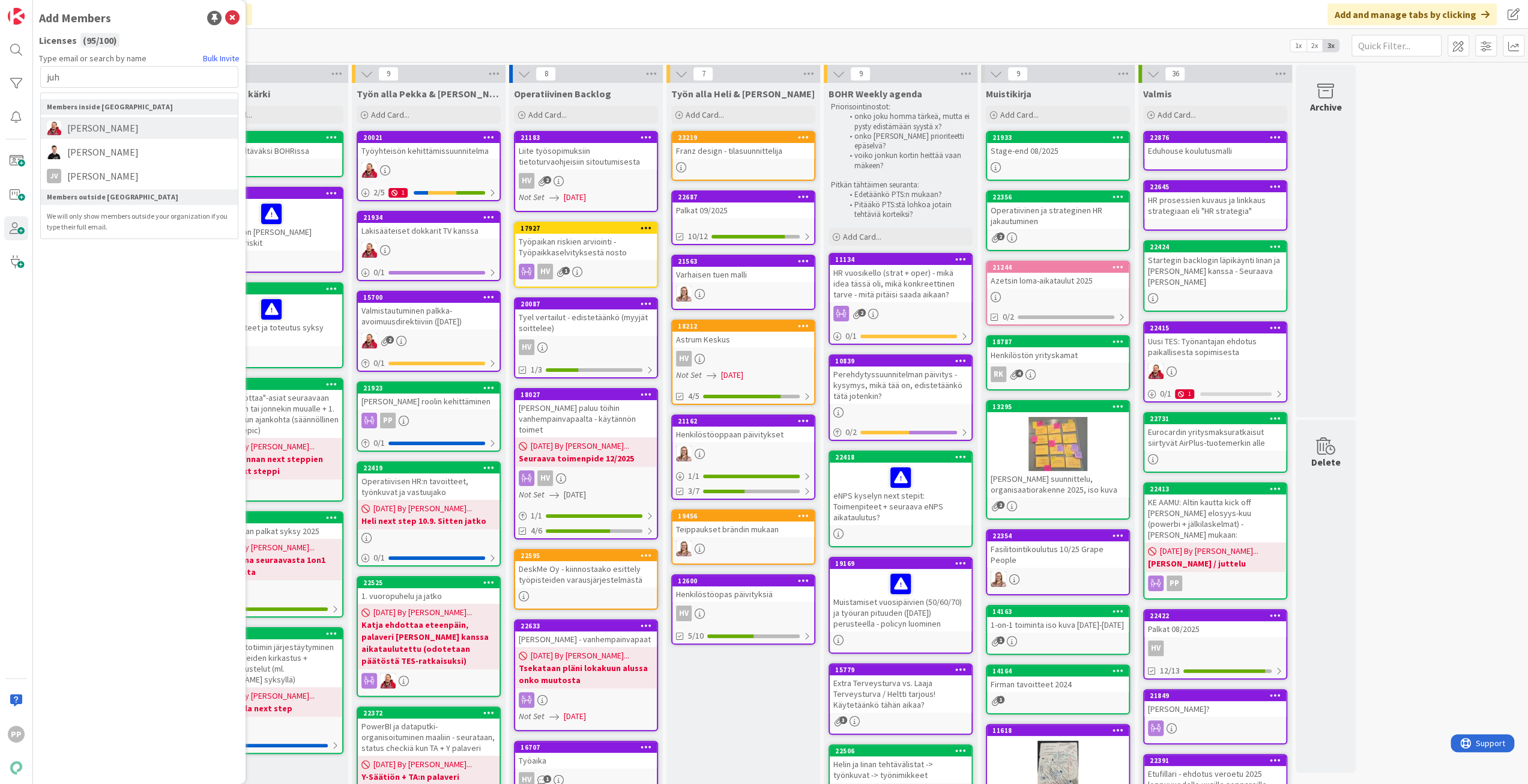
type input "juh"
click at [126, 123] on span "[PERSON_NAME]" at bounding box center [103, 128] width 83 height 14
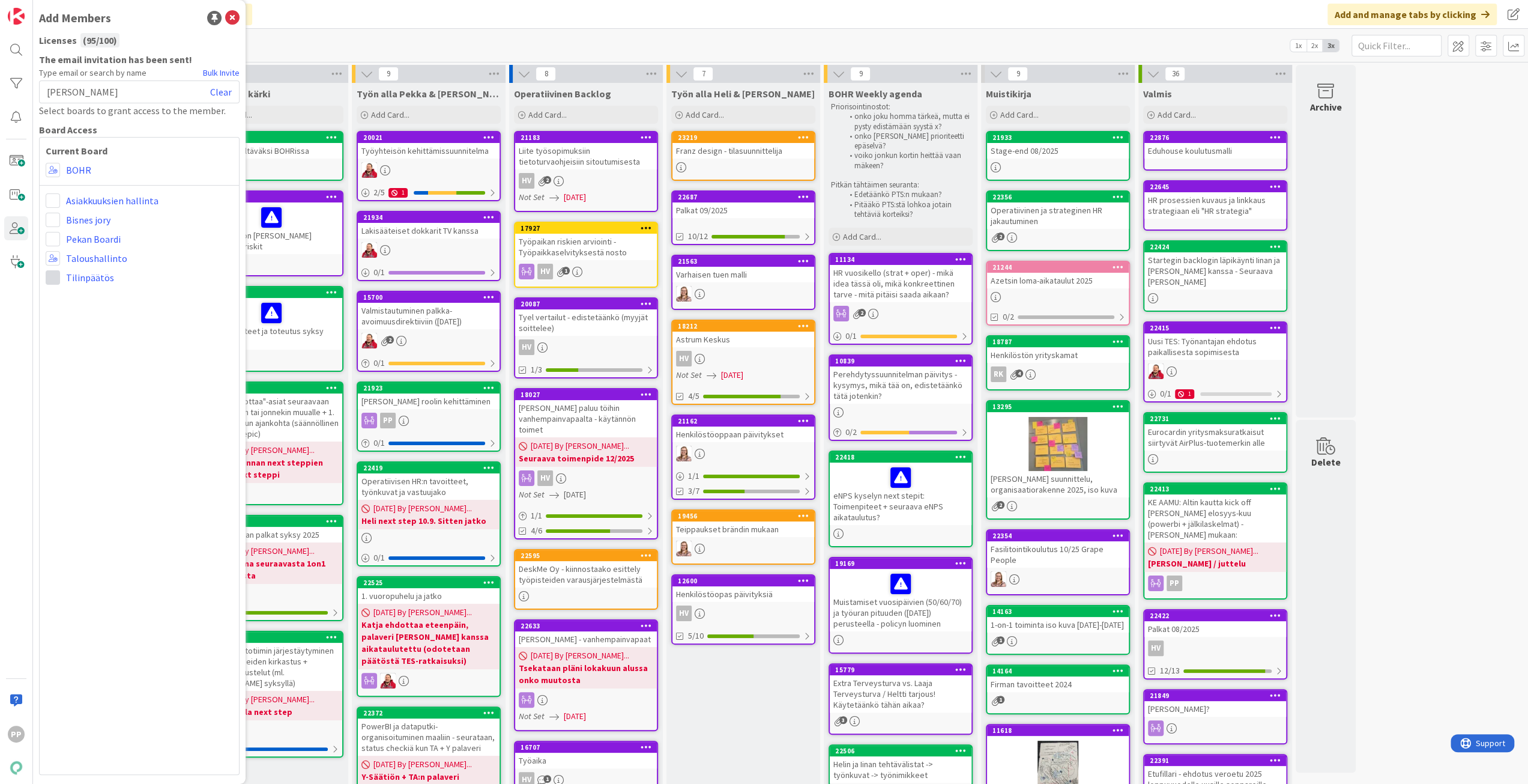
click at [50, 277] on span at bounding box center [52, 277] width 14 height 14
click at [56, 303] on icon at bounding box center [57, 302] width 10 height 18
click at [50, 221] on span at bounding box center [52, 219] width 14 height 14
click at [57, 242] on icon at bounding box center [57, 244] width 10 height 18
click at [59, 200] on span at bounding box center [52, 200] width 14 height 14
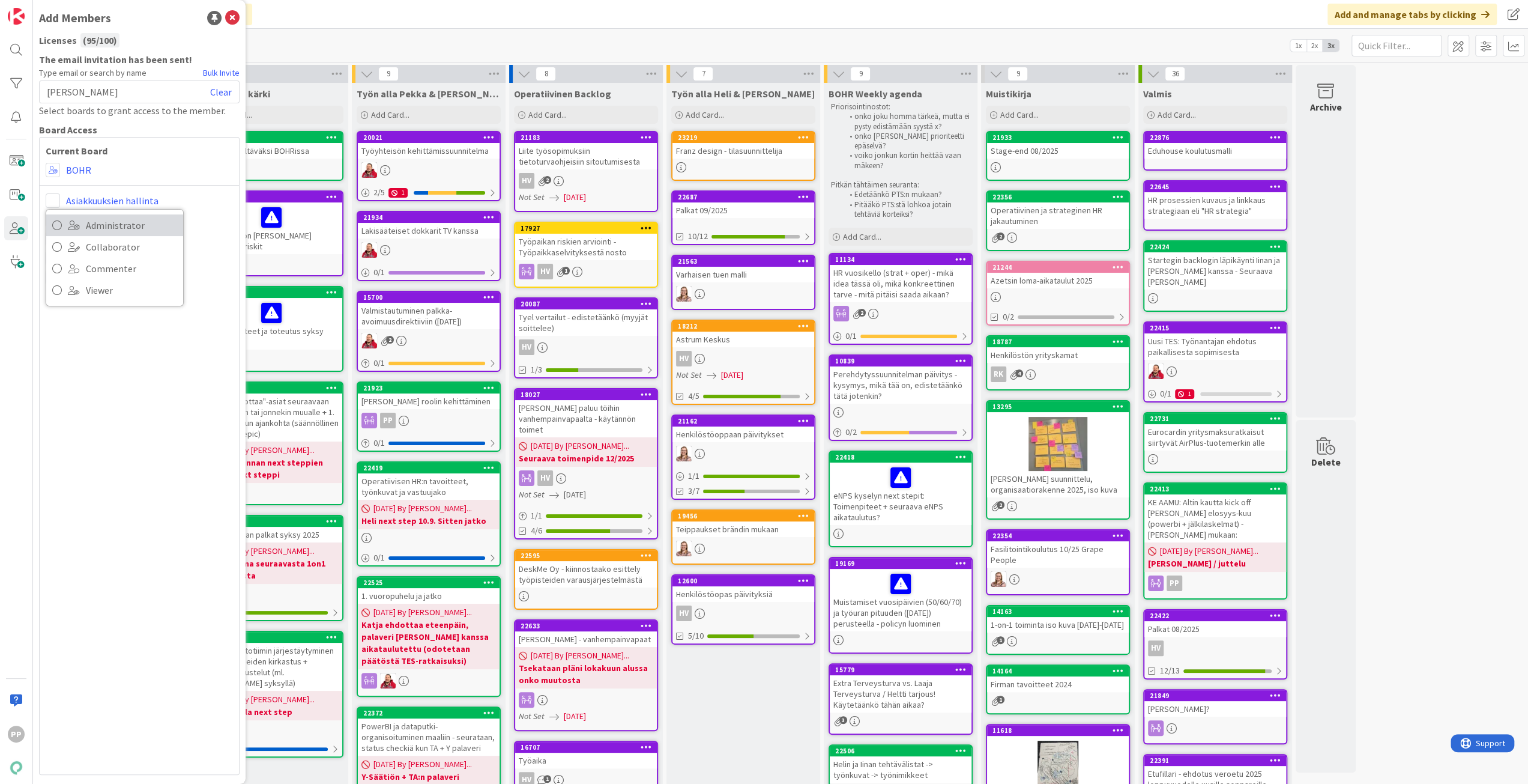
click at [68, 221] on span at bounding box center [73, 225] width 12 height 10
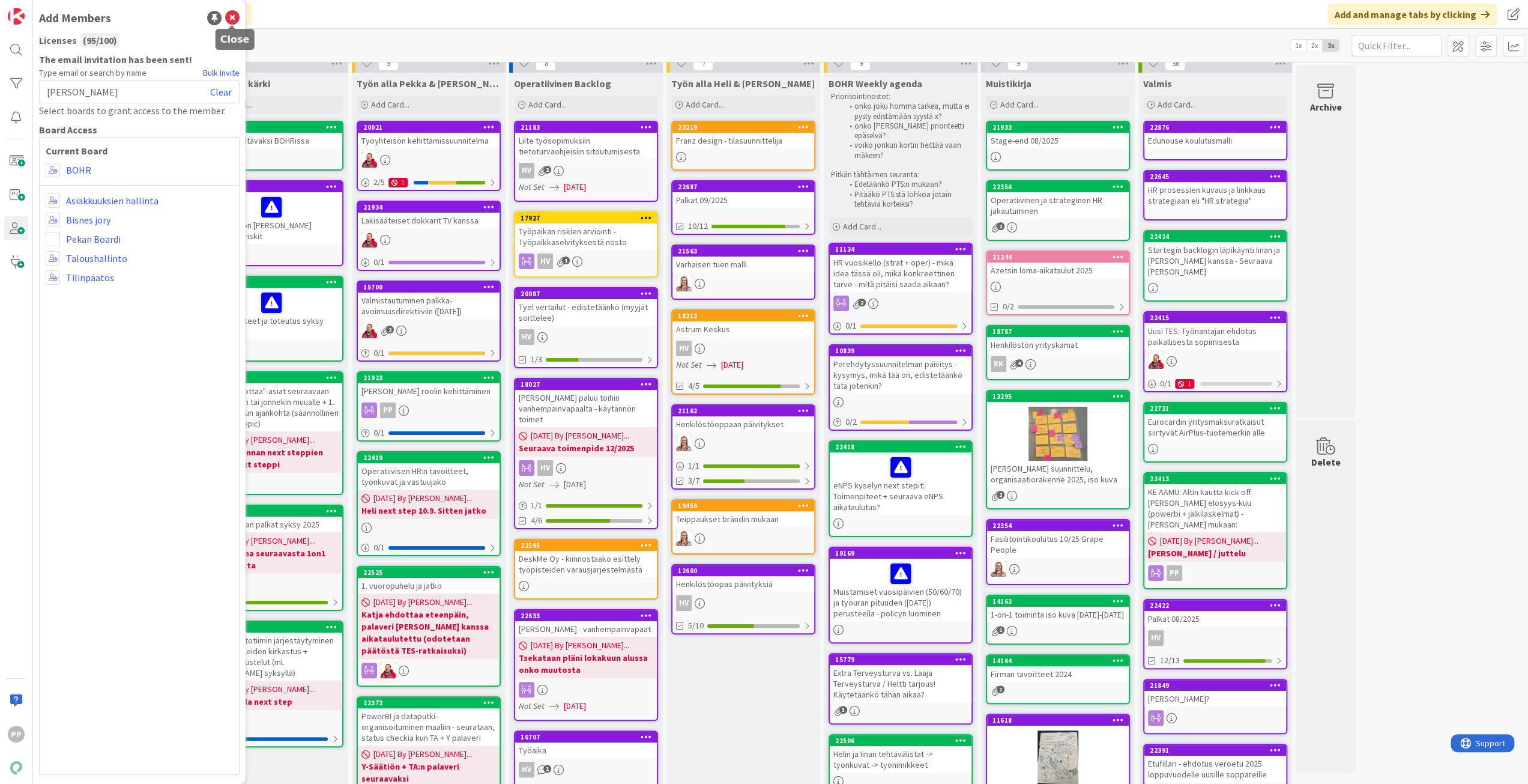
click at [234, 14] on icon at bounding box center [232, 18] width 14 height 14
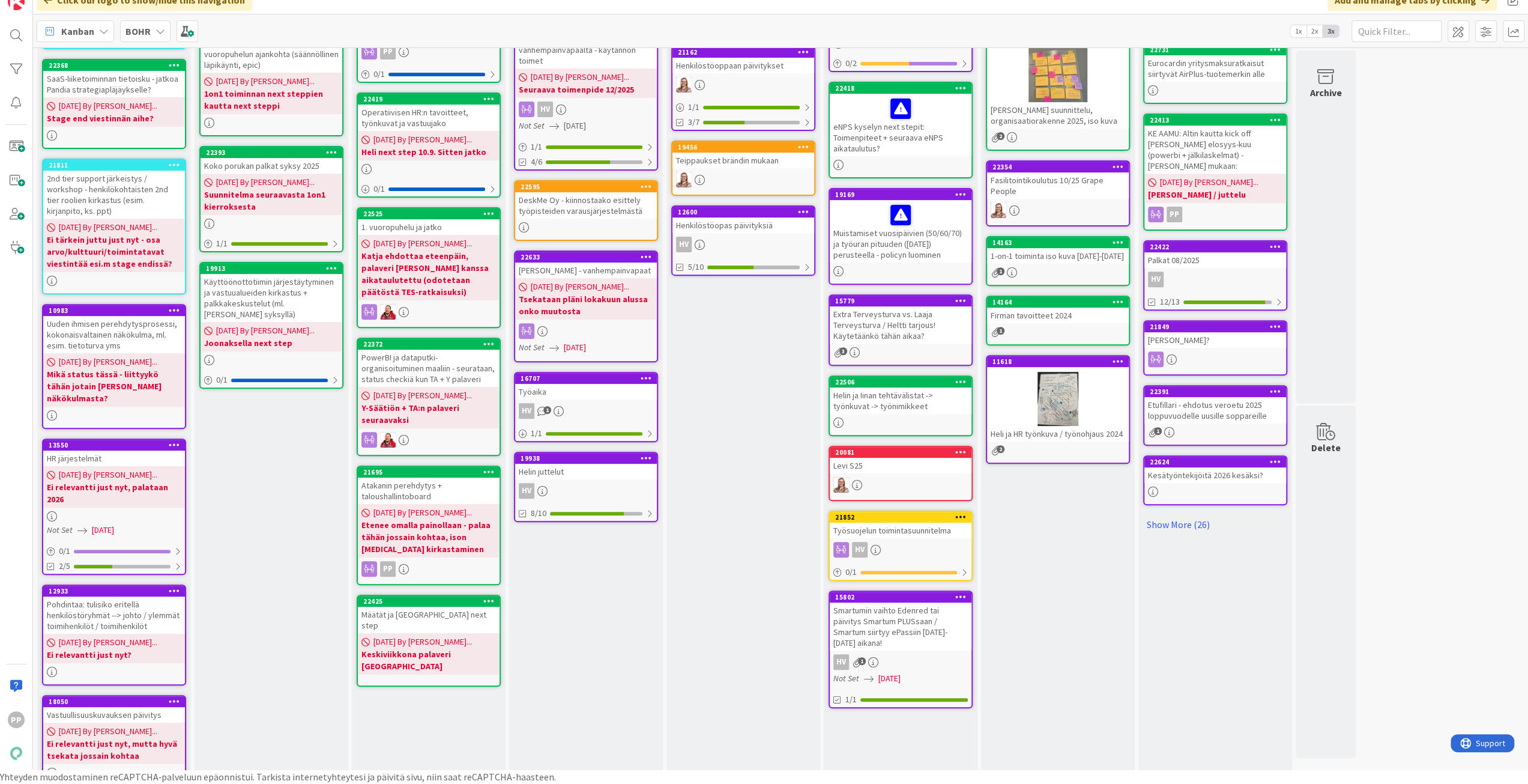
scroll to position [0, 0]
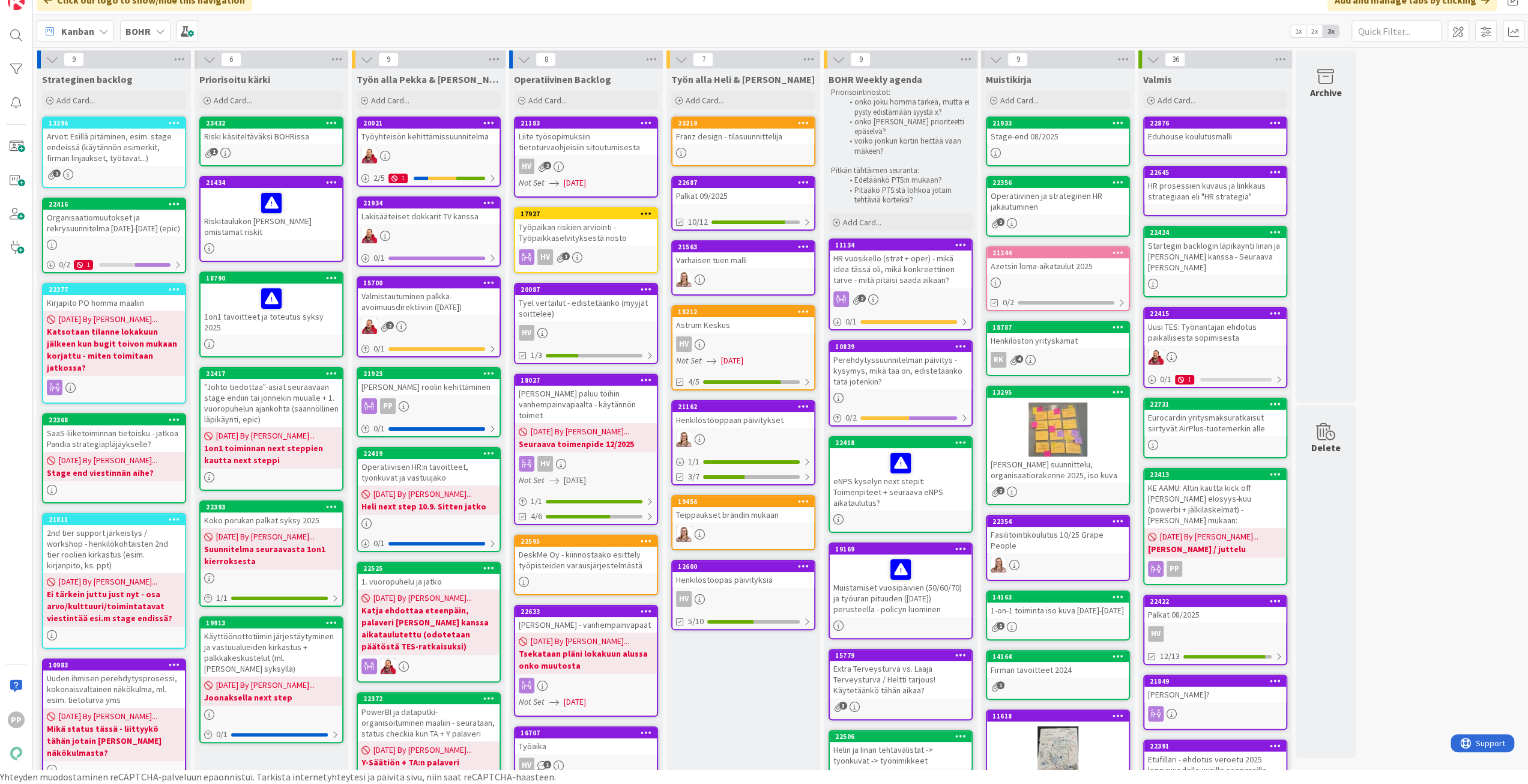
click at [143, 33] on b "BOHR" at bounding box center [138, 31] width 26 height 12
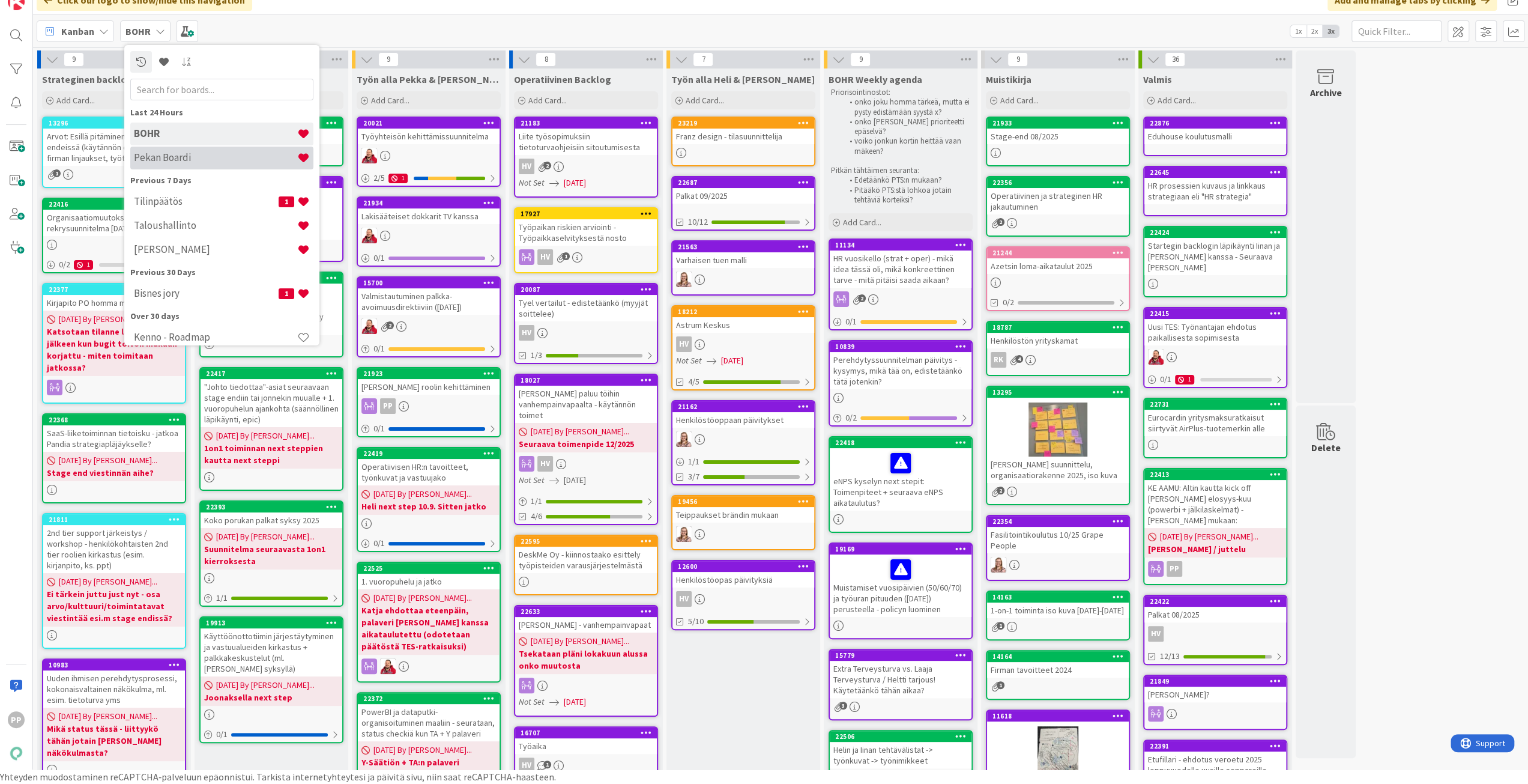
click at [169, 154] on h4 "Pekan Boardi" at bounding box center [215, 157] width 163 height 12
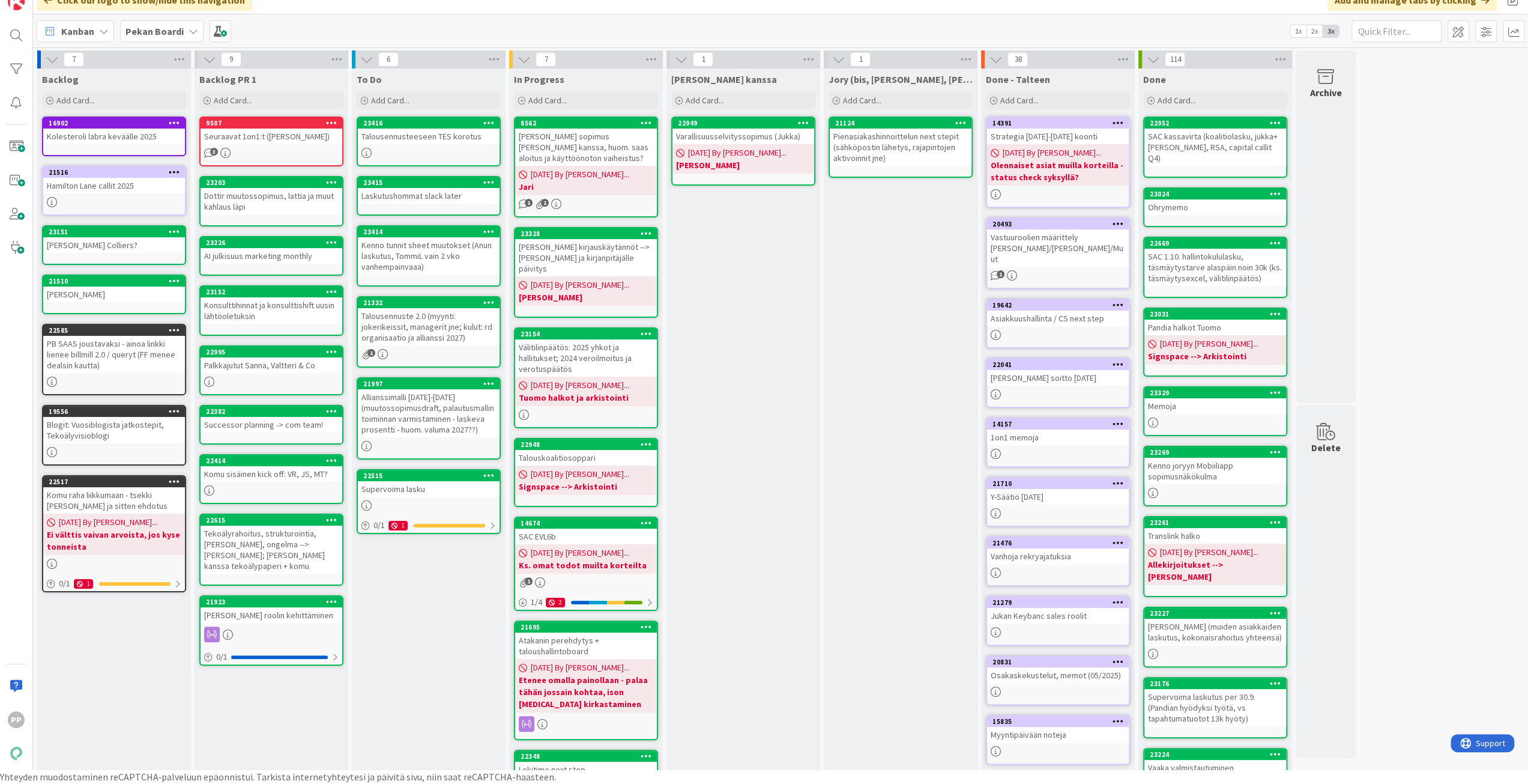
click at [329, 28] on div "Kanban Pekan Boardi 1x 2x 3x" at bounding box center [781, 31] width 1496 height 33
click at [705, 292] on div "[PERSON_NAME] kanssa Add Card... 22949 Varallisuusselvityssopimus ([PERSON_NAME…" at bounding box center [743, 469] width 154 height 801
click at [432, 631] on div "To Do Add Card... 23416 Talousennusteeseen TES korotus 23415 Laskutushommat sla…" at bounding box center [428, 469] width 154 height 801
click at [422, 668] on div "To Do Add Card... 23416 Talousennusteeseen TES korotus 23415 Laskutushommat sla…" at bounding box center [428, 469] width 154 height 801
click at [709, 414] on div "[PERSON_NAME] kanssa Add Card... 22949 Varallisuusselvityssopimus ([PERSON_NAME…" at bounding box center [743, 469] width 154 height 801
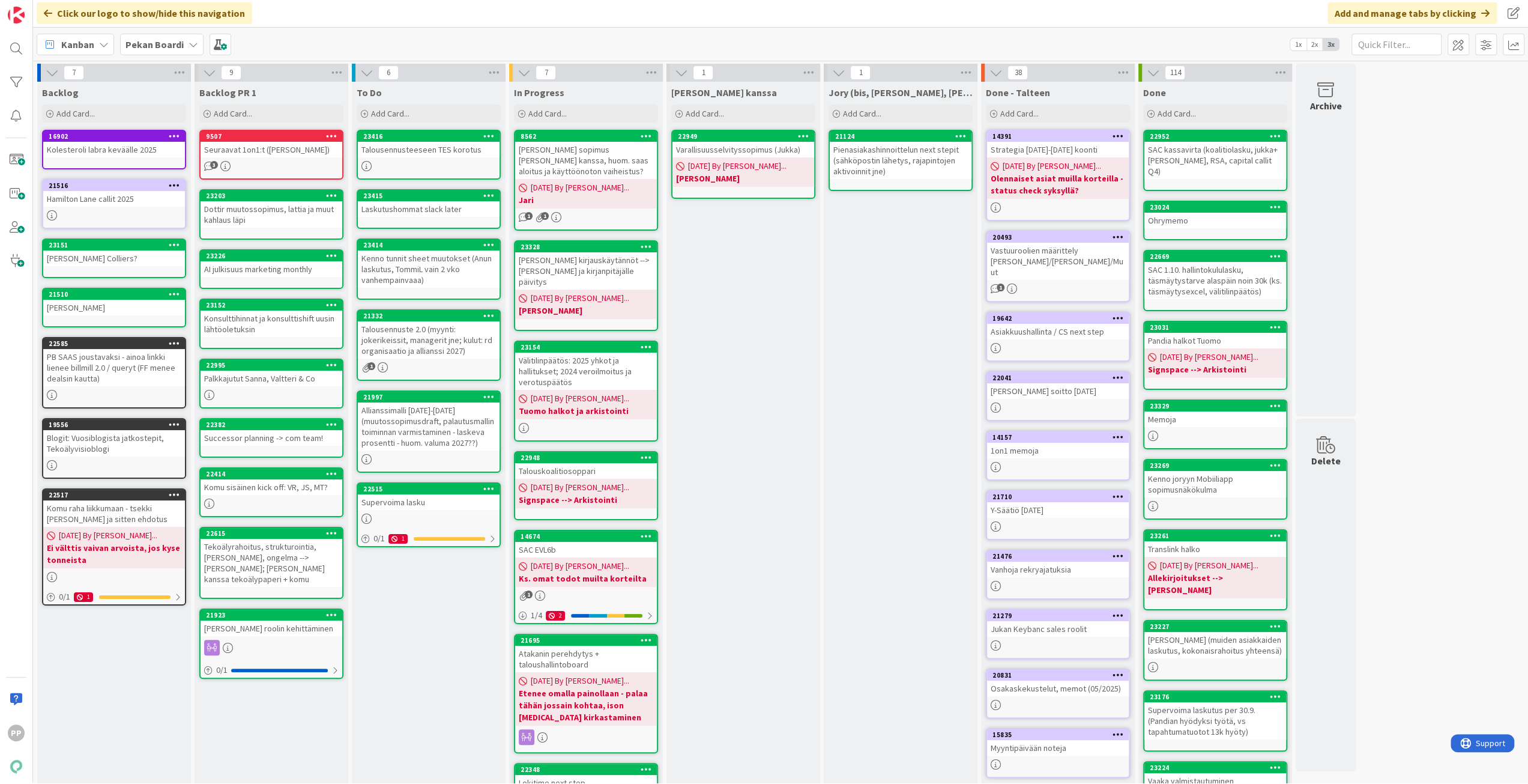
scroll to position [14, 0]
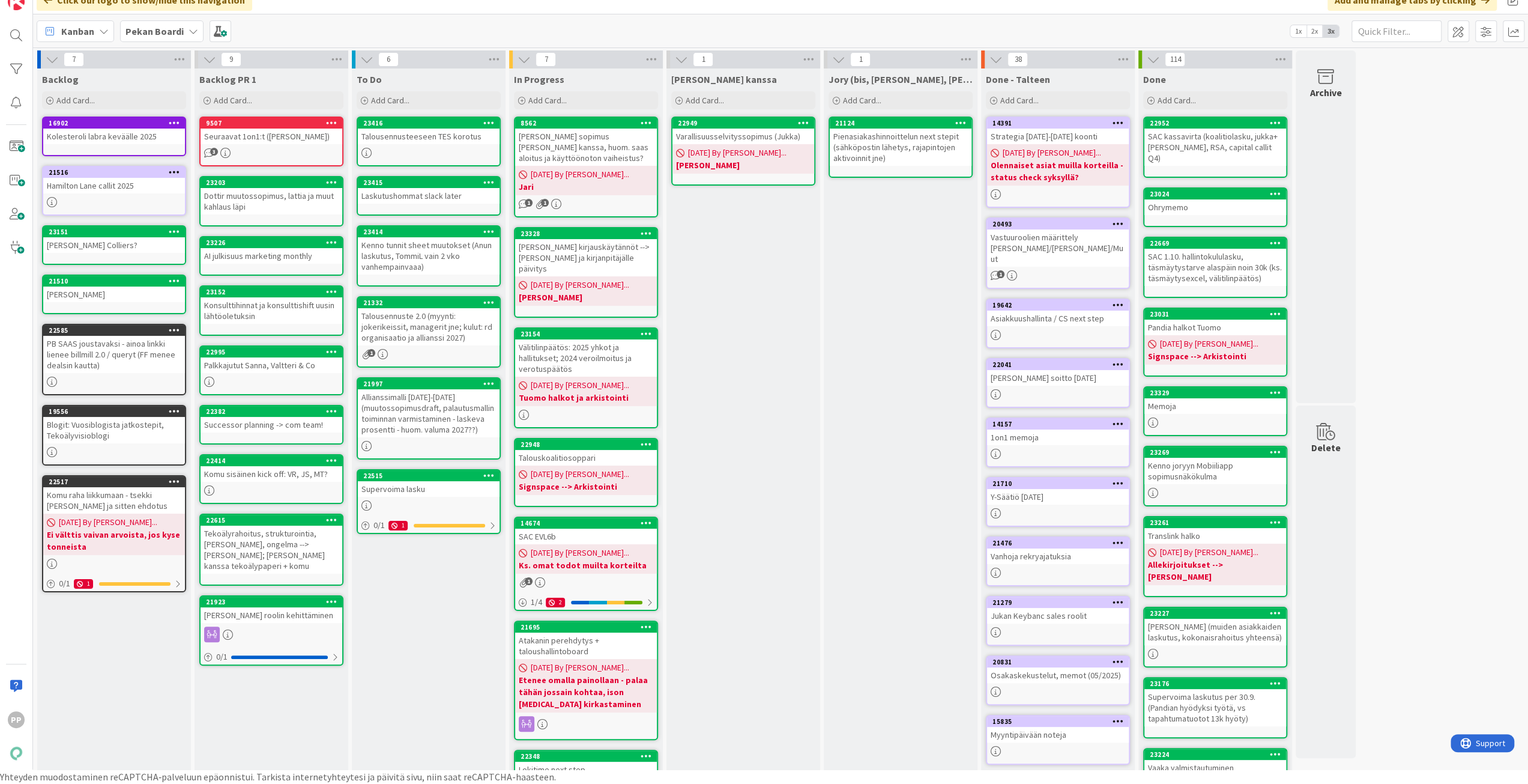
click at [888, 339] on div "Jory (bis, [PERSON_NAME], [PERSON_NAME]) Add Card... 21124 Pienasiakashinnoitte…" at bounding box center [901, 469] width 154 height 801
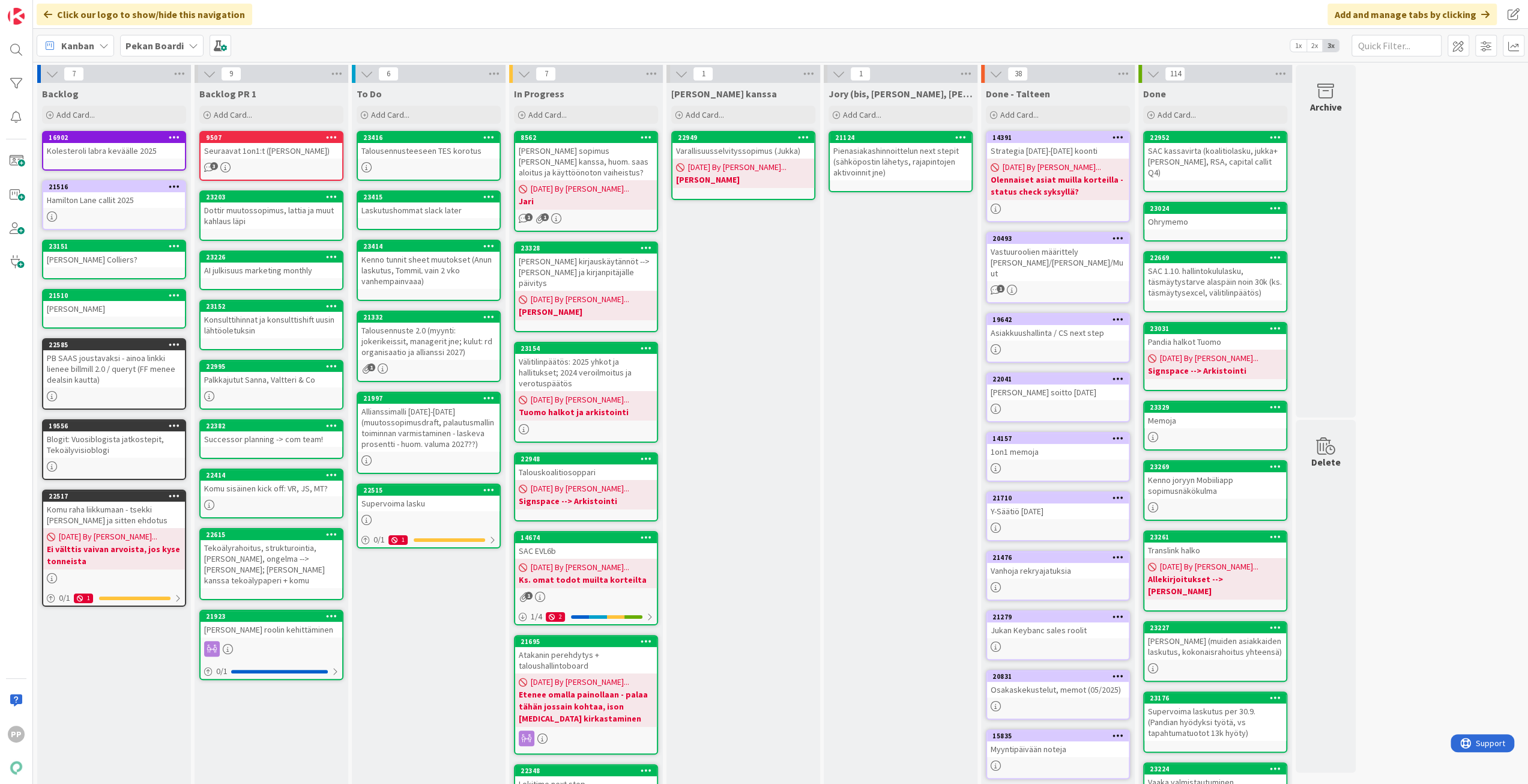
click at [293, 49] on div "Kanban Pekan Boardi 1x 2x 3x" at bounding box center [781, 46] width 1496 height 33
click at [22, 230] on span at bounding box center [16, 228] width 24 height 24
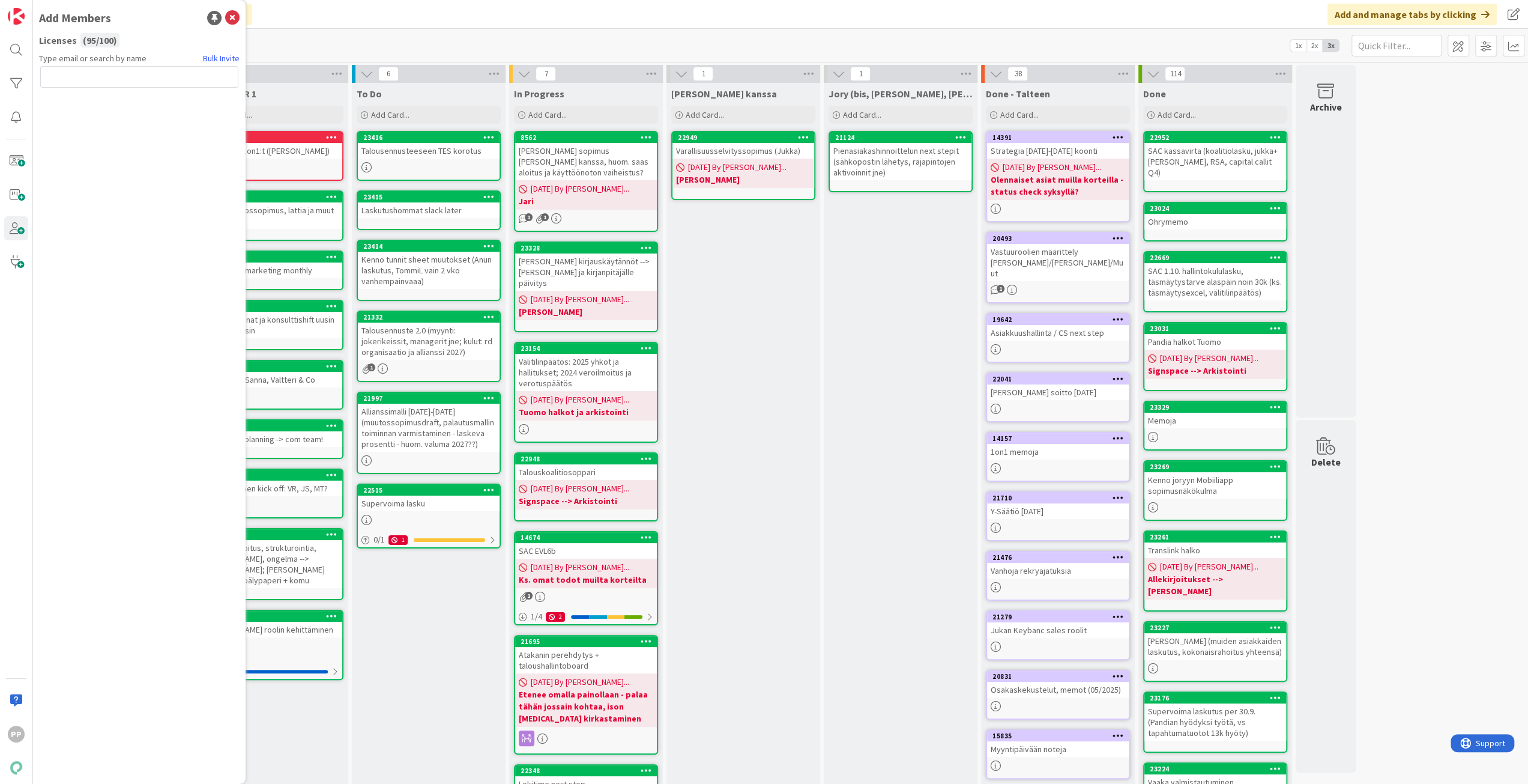
click at [89, 72] on input "text" at bounding box center [139, 77] width 198 height 21
type input "juhani"
click at [116, 121] on span "[PERSON_NAME]" at bounding box center [103, 128] width 83 height 14
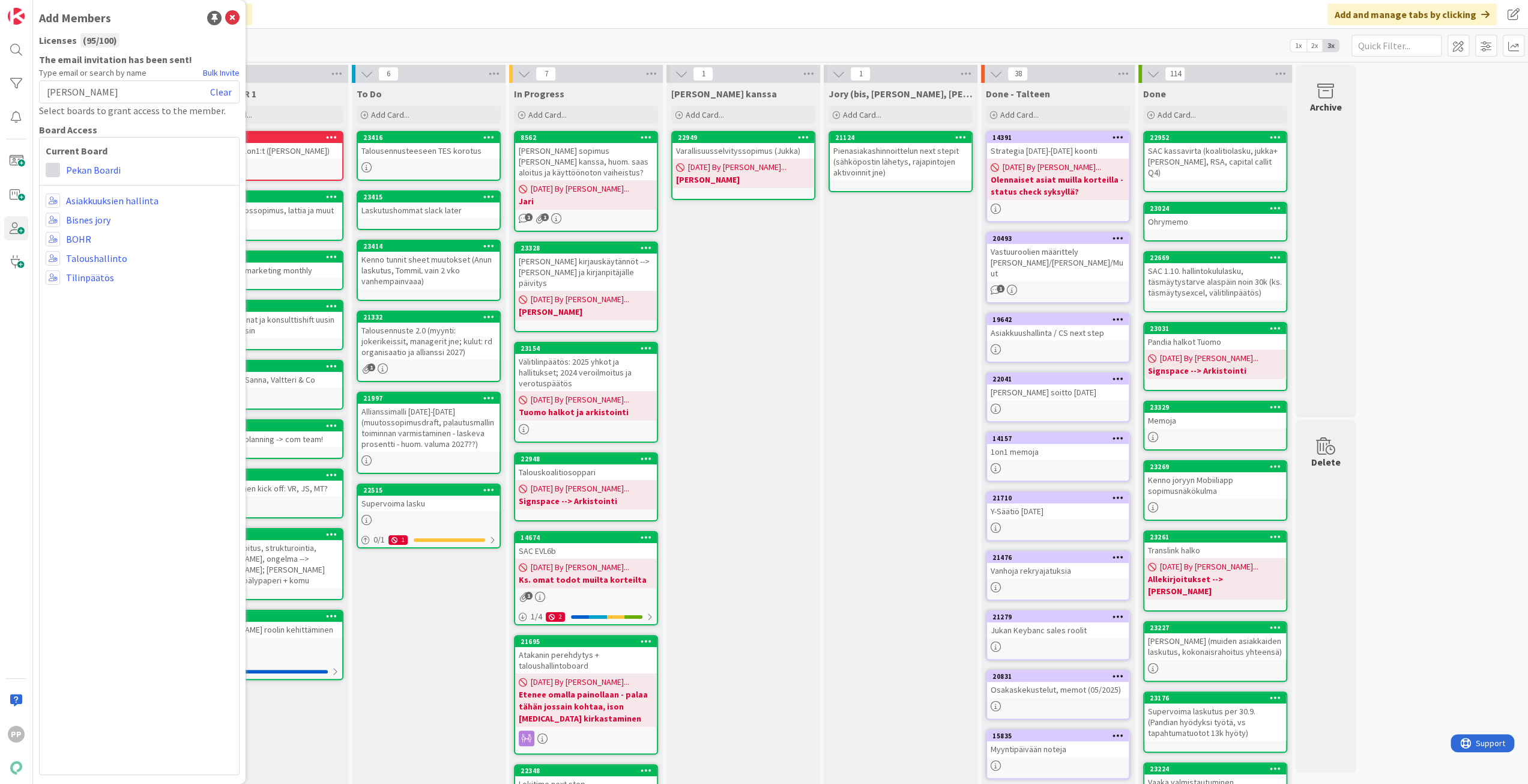
click at [54, 170] on span at bounding box center [52, 170] width 14 height 14
click at [61, 197] on icon at bounding box center [57, 194] width 10 height 18
click at [52, 170] on span at bounding box center [52, 170] width 14 height 14
click at [54, 254] on icon at bounding box center [57, 259] width 10 height 18
click at [50, 170] on span at bounding box center [52, 170] width 14 height 14
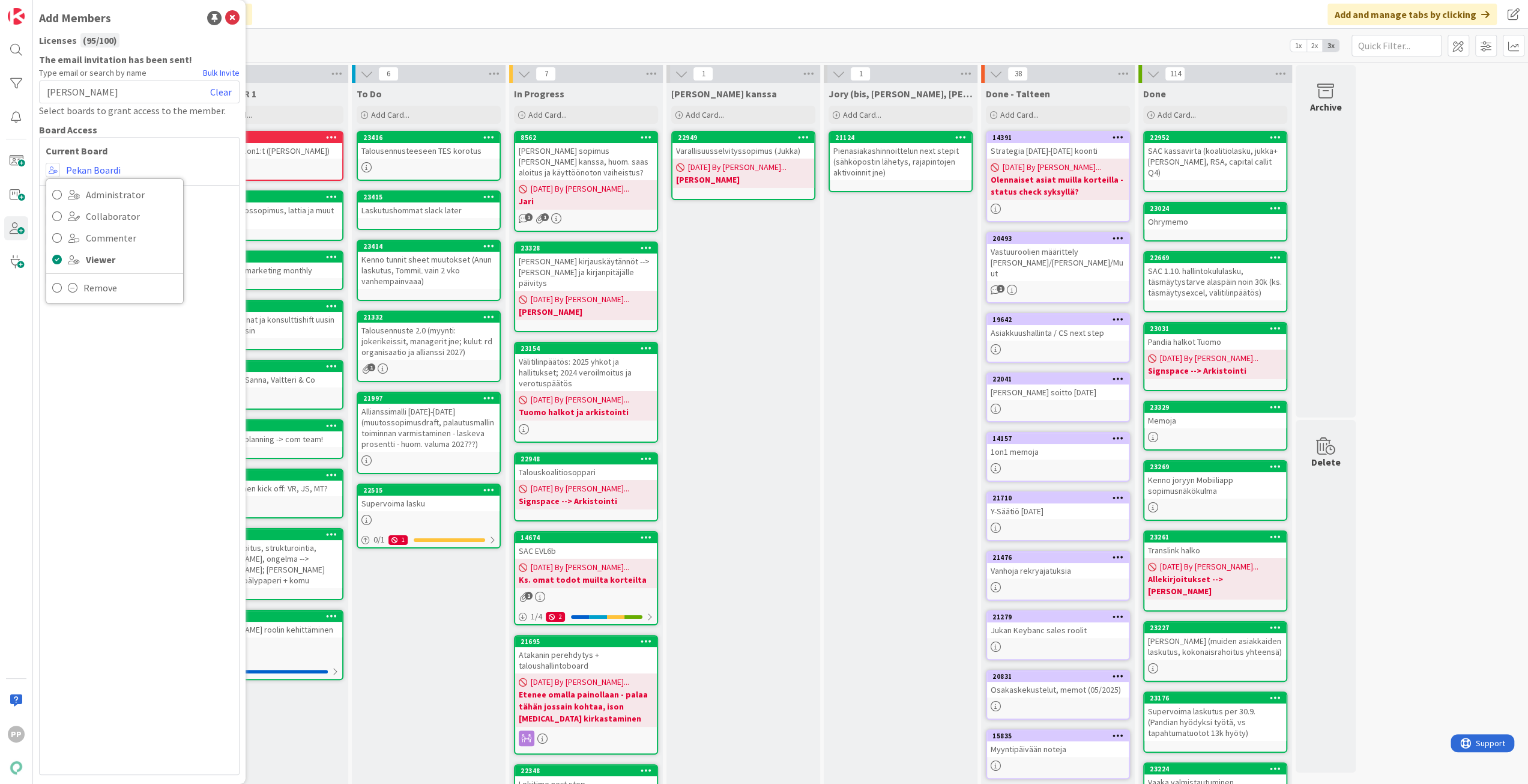
click at [88, 345] on div "Current Board Administrator Collaborator Commenter Viewer Remove Pekan Boardi A…" at bounding box center [139, 456] width 201 height 638
click at [231, 19] on icon at bounding box center [232, 18] width 14 height 14
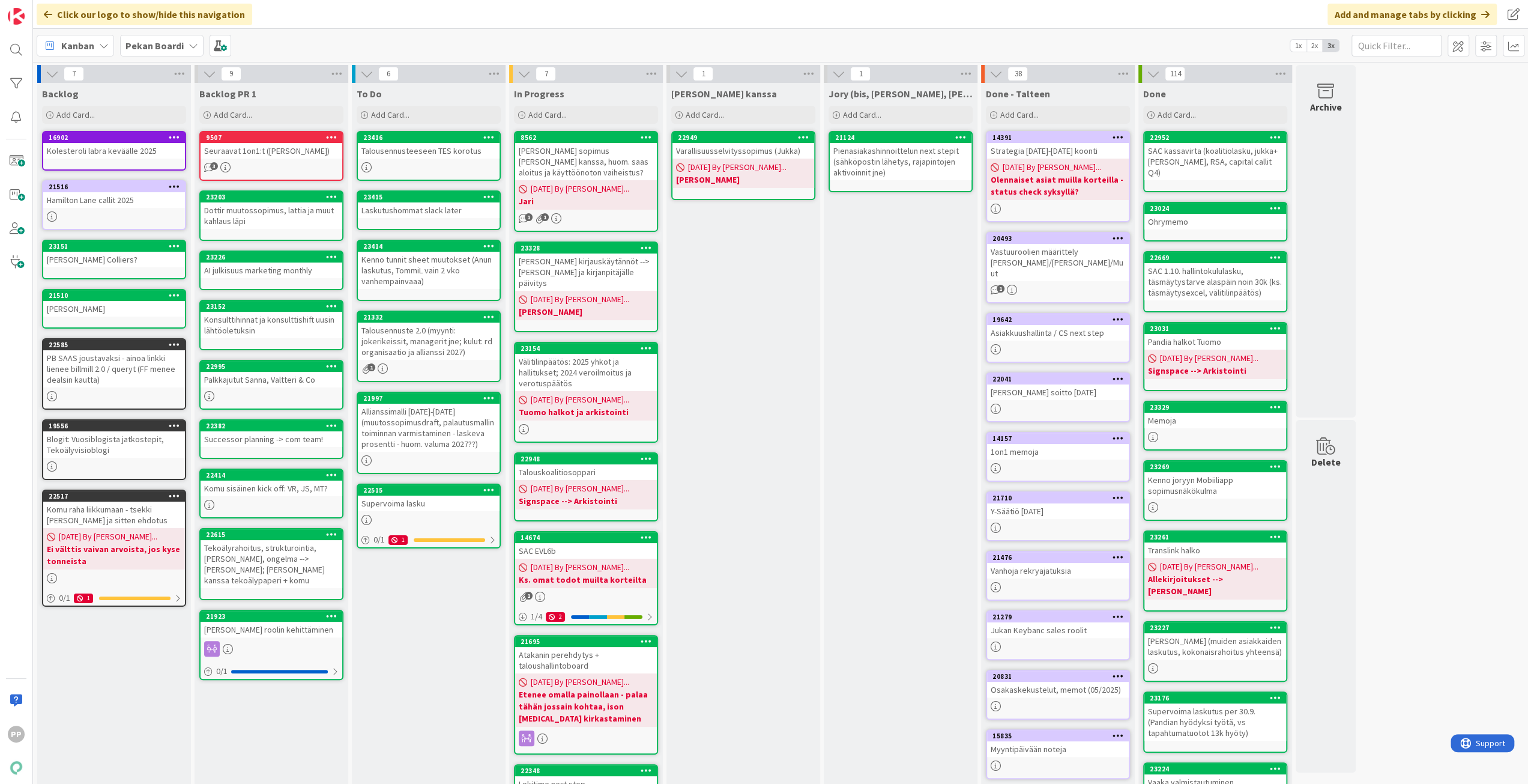
click at [292, 12] on div "Click our logo to show/hide this navigation Add and manage tabs by clicking" at bounding box center [781, 14] width 1496 height 29
click at [270, 39] on div "Kanban Pekan Boardi 1x 2x 3x" at bounding box center [781, 46] width 1496 height 33
click at [459, 618] on div "To Do Add Card... 23416 Talousennusteeseen TES korotus 23415 Laskutushommat sla…" at bounding box center [428, 483] width 154 height 801
